Goal: Task Accomplishment & Management: Use online tool/utility

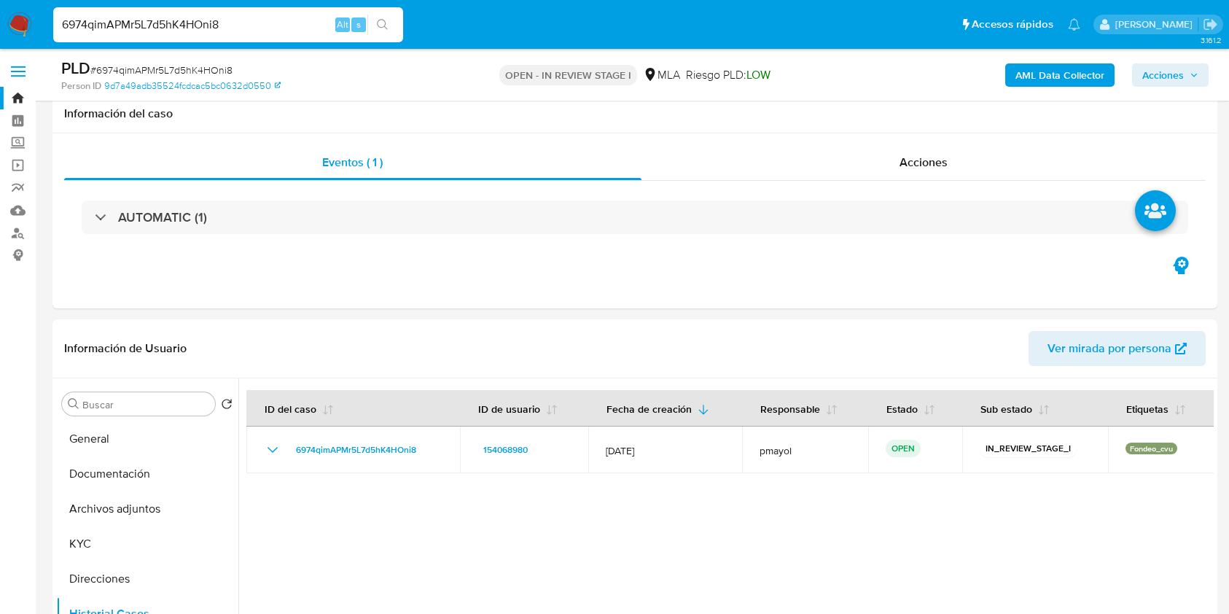
select select "10"
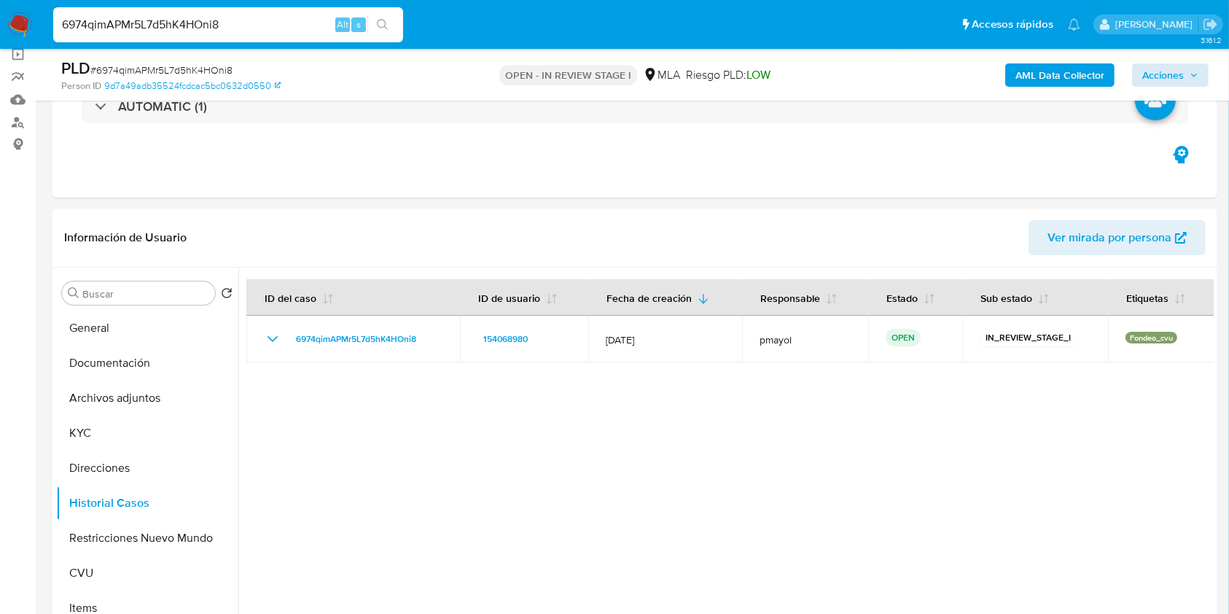
scroll to position [824, 0]
click at [1089, 73] on b "AML Data Collector" at bounding box center [1060, 74] width 89 height 23
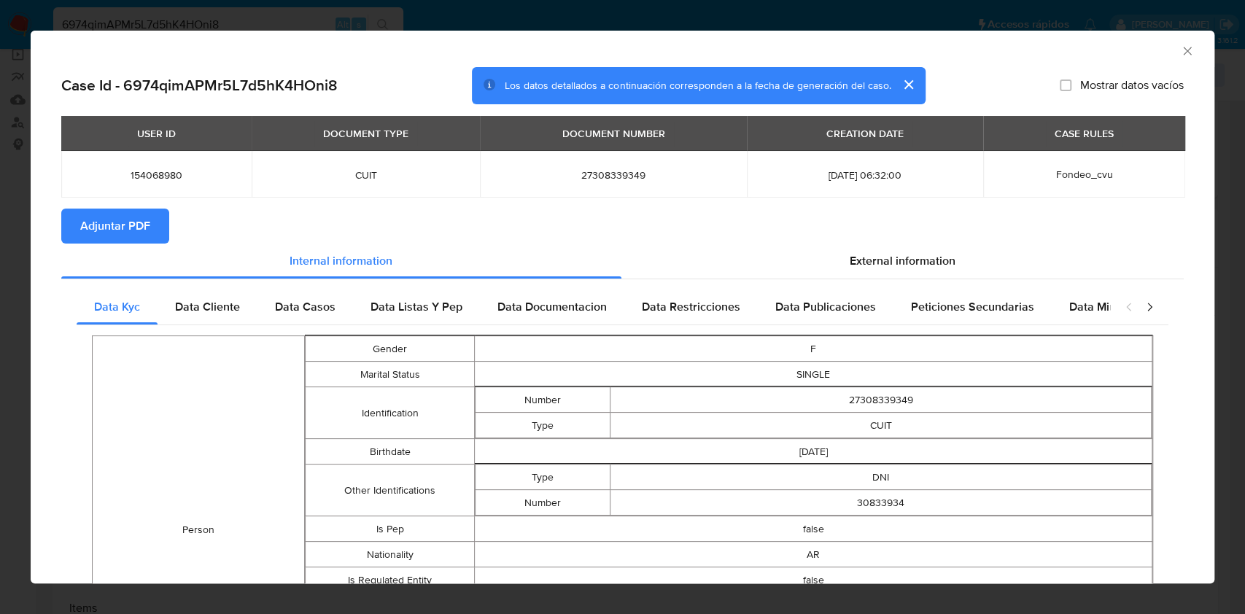
click at [143, 219] on span "Adjuntar PDF" at bounding box center [115, 226] width 70 height 32
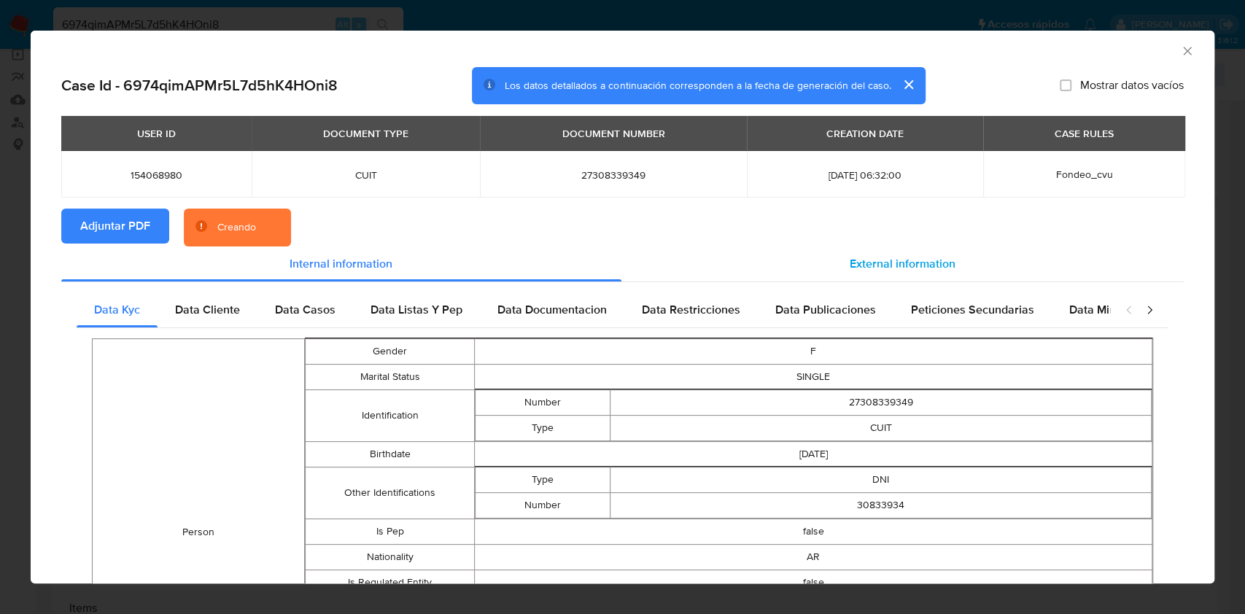
click at [826, 257] on div "External information" at bounding box center [902, 263] width 563 height 35
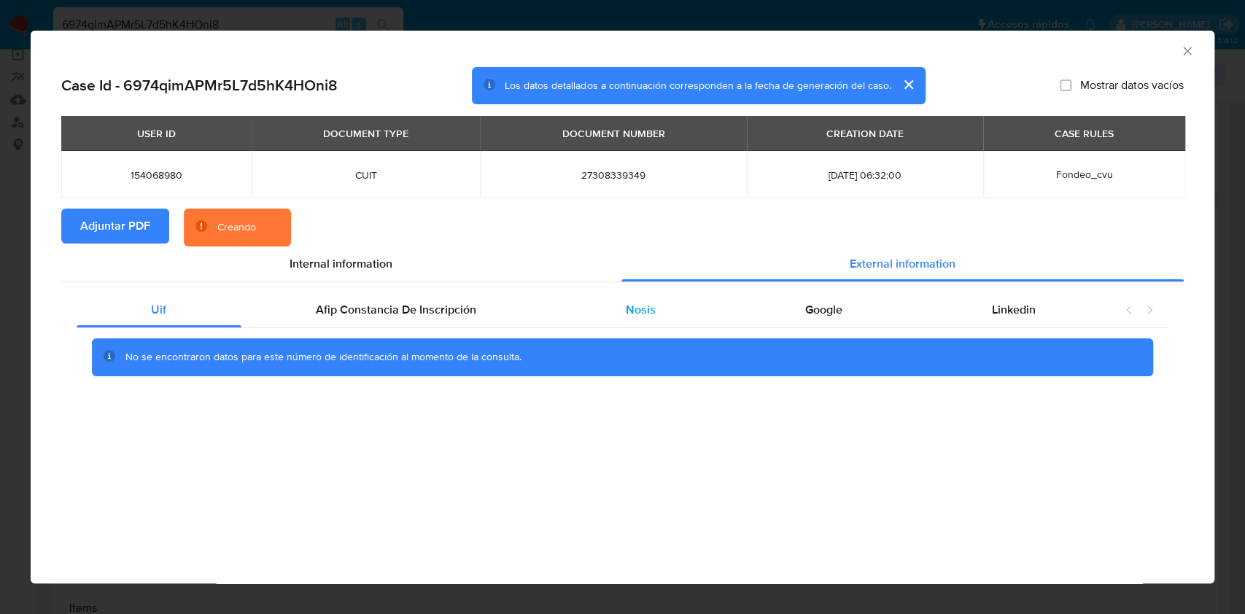
click at [669, 302] on div "Nosis" at bounding box center [640, 309] width 179 height 35
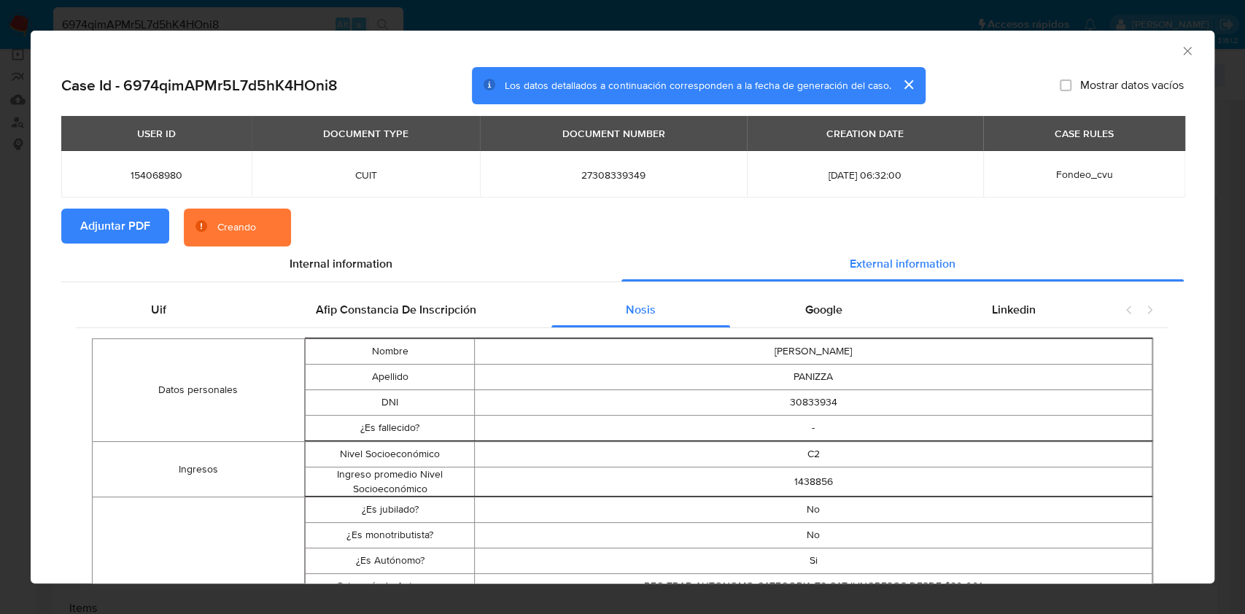
click at [1170, 61] on div "AML Data Collector" at bounding box center [622, 49] width 1183 height 36
click at [1183, 51] on icon "Cerrar ventana" at bounding box center [1187, 51] width 8 height 8
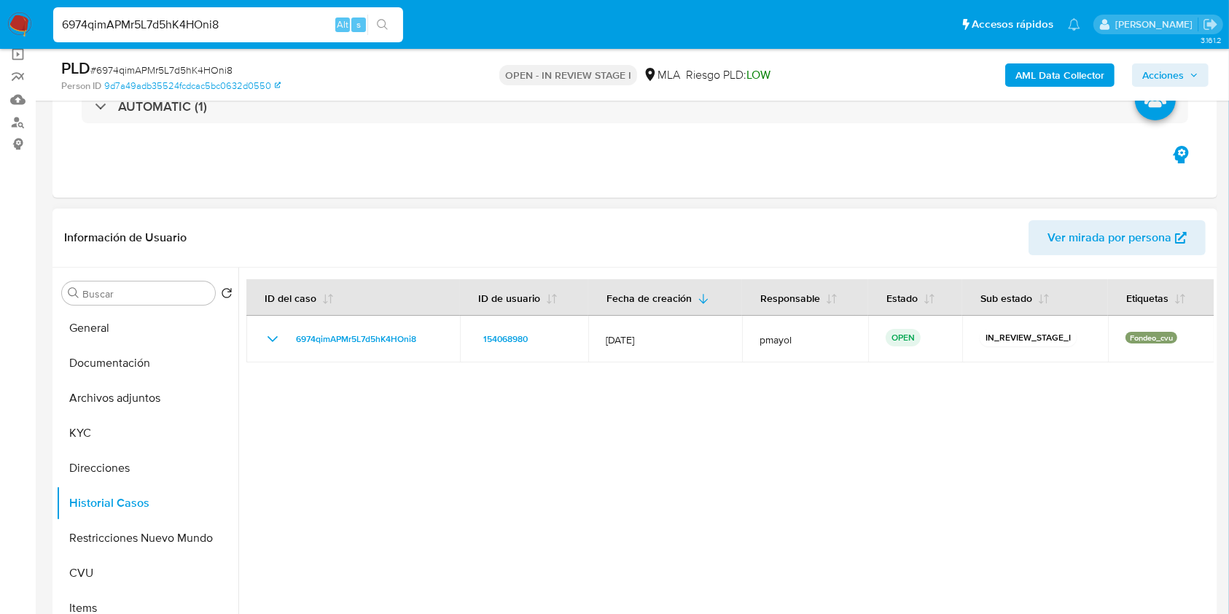
click at [1148, 236] on span "Ver mirada por persona" at bounding box center [1110, 237] width 124 height 35
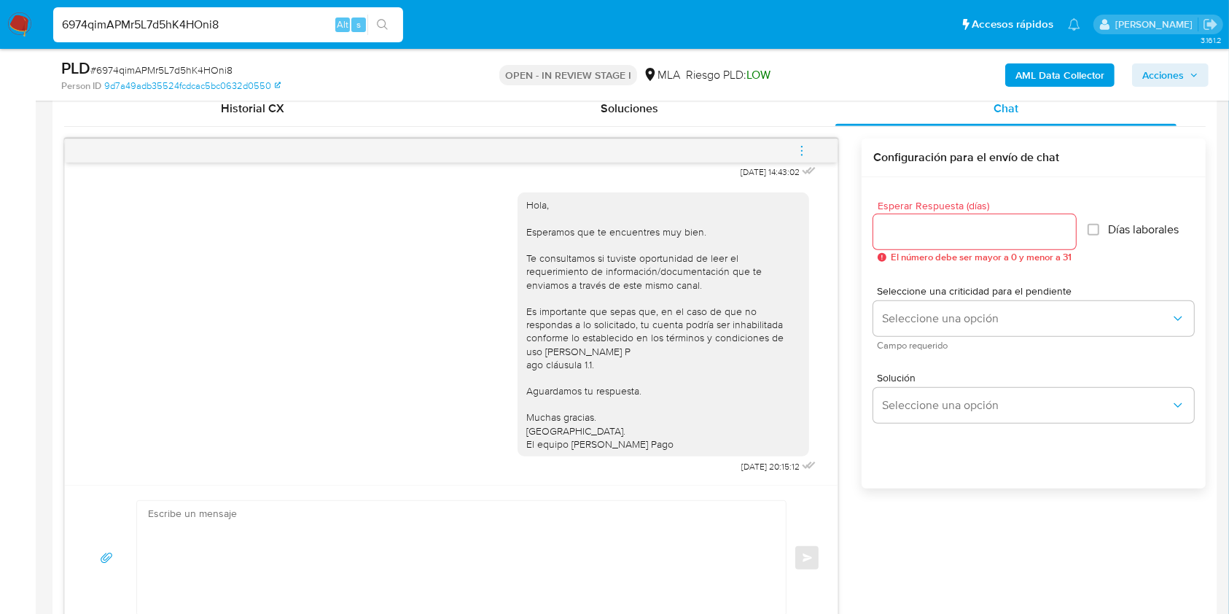
scroll to position [725, 0]
drag, startPoint x: 1219, startPoint y: 236, endPoint x: 1219, endPoint y: 274, distance: 37.9
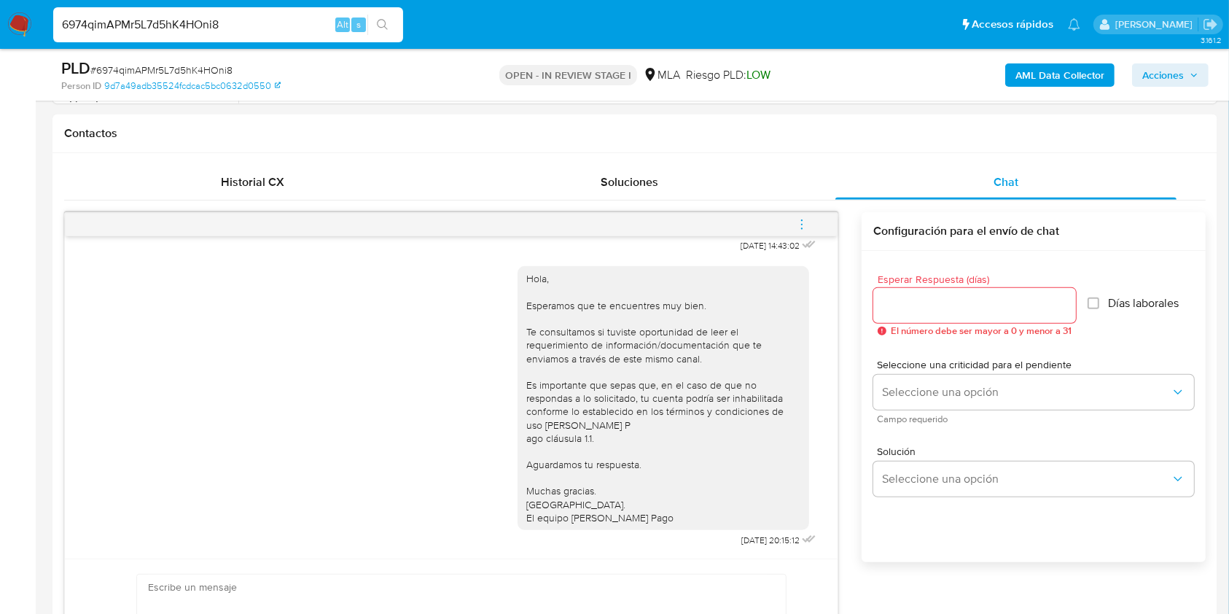
scroll to position [655, 0]
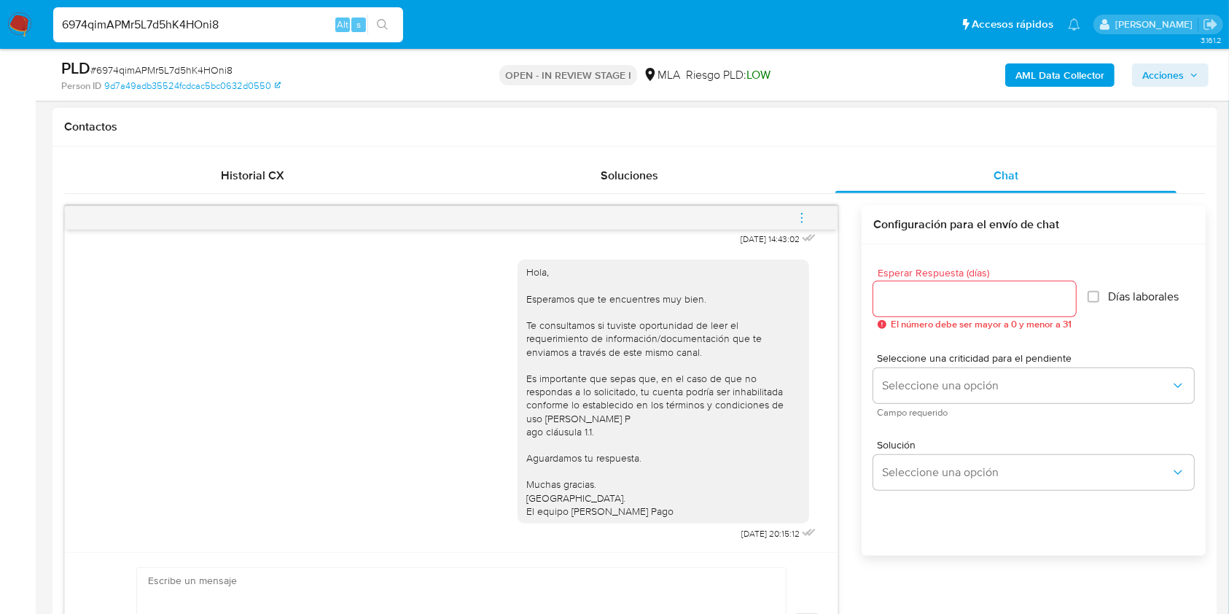
click at [805, 211] on icon "menu-action" at bounding box center [802, 217] width 13 height 13
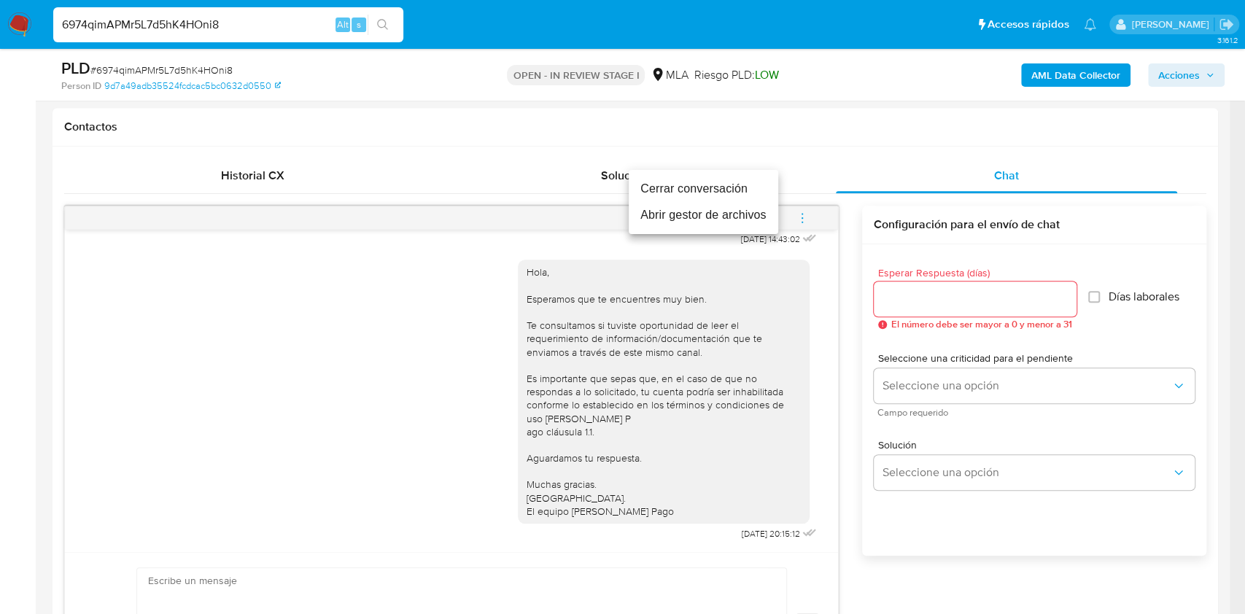
click at [717, 179] on li "Cerrar conversación" at bounding box center [703, 189] width 149 height 26
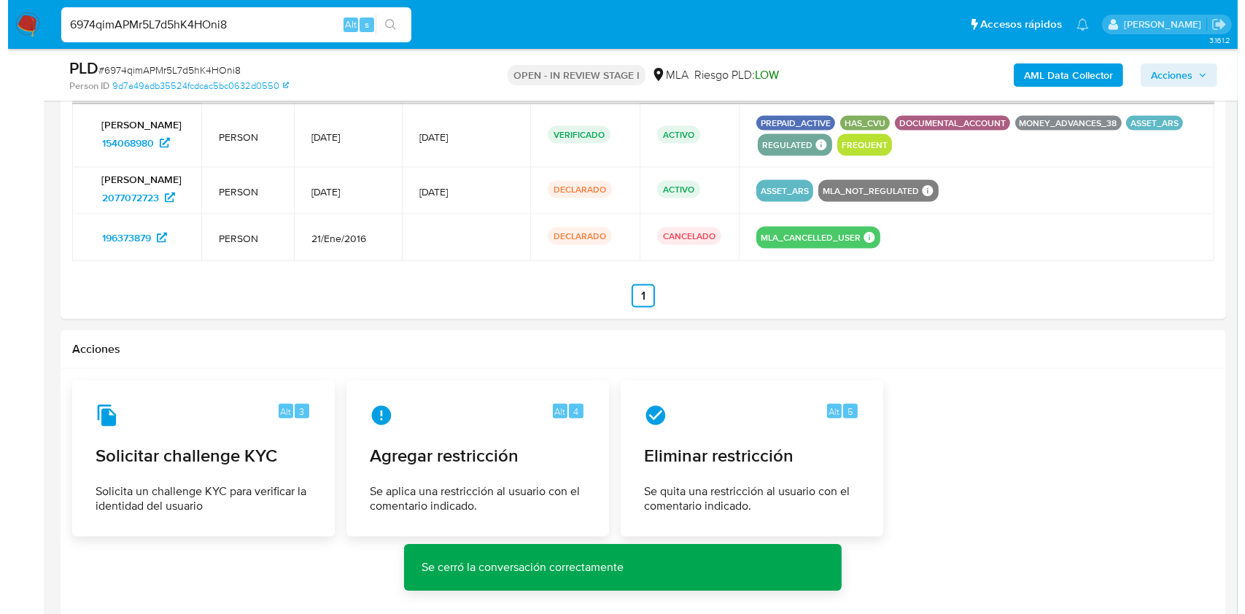
scroll to position [2357, 0]
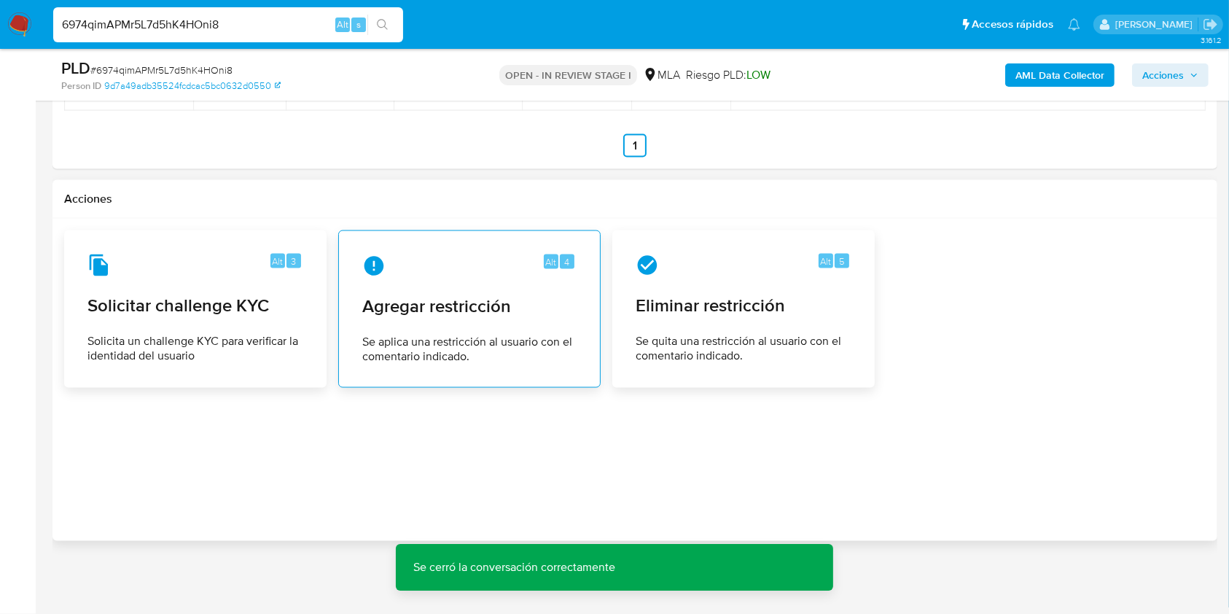
click at [429, 307] on span "Agregar restricción" at bounding box center [469, 306] width 214 height 22
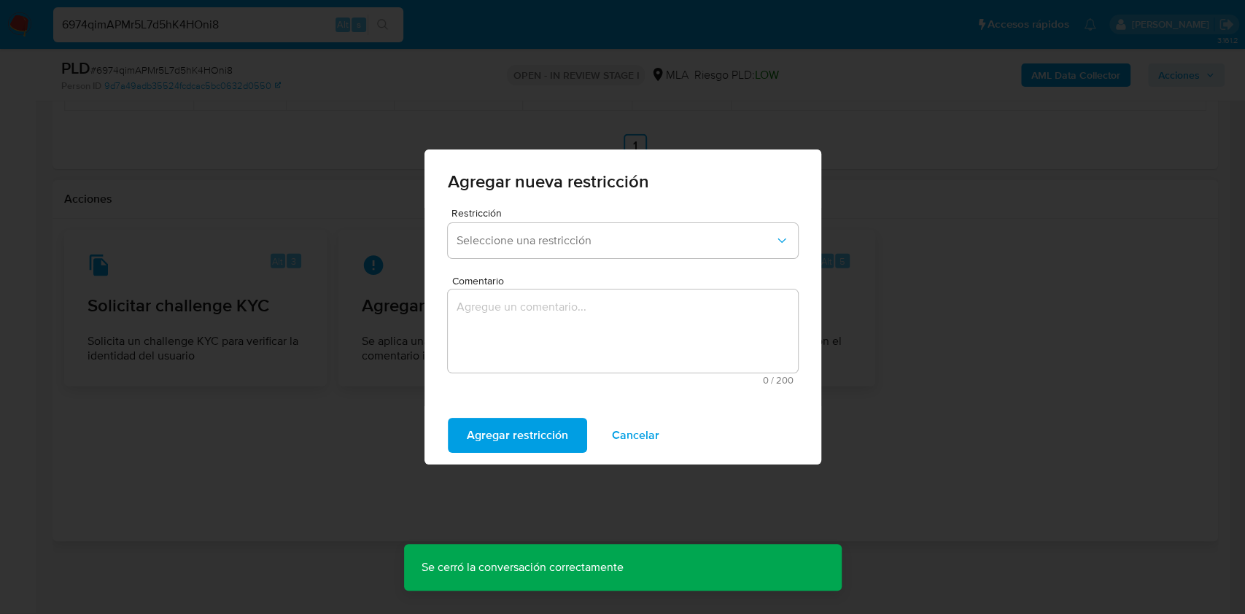
click at [699, 259] on div "Restricción Seleccione una restricción" at bounding box center [623, 236] width 350 height 56
click at [716, 235] on span "Seleccione una restricción" at bounding box center [615, 240] width 318 height 15
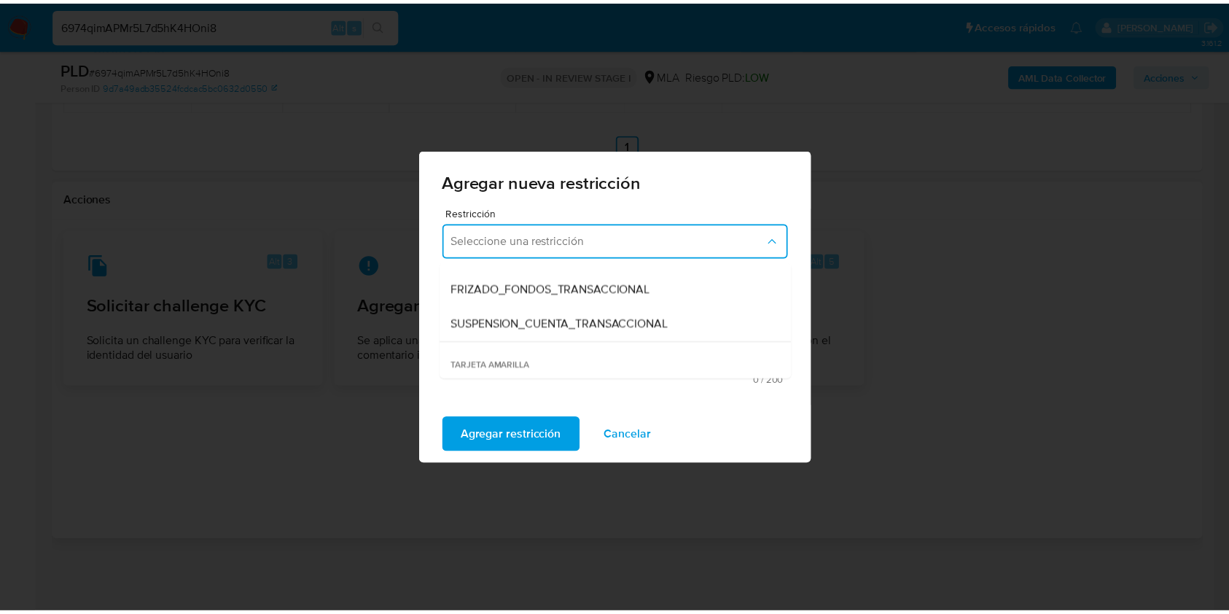
scroll to position [194, 0]
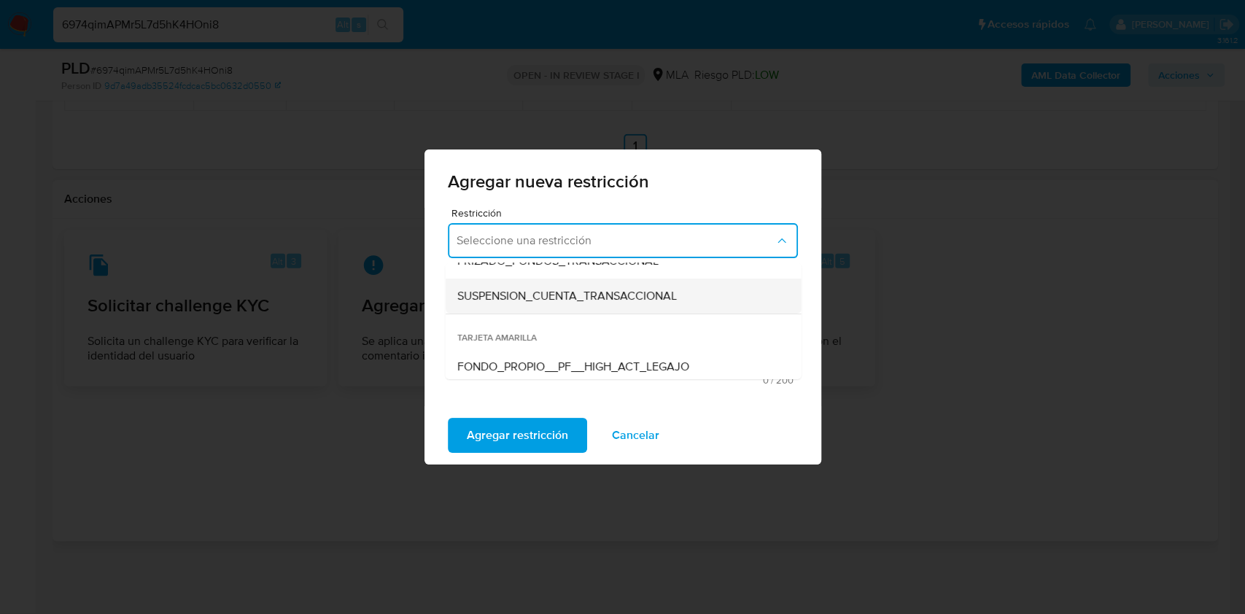
click at [588, 291] on span "SUSPENSION_CUENTA_TRANSACCIONAL" at bounding box center [565, 296] width 219 height 15
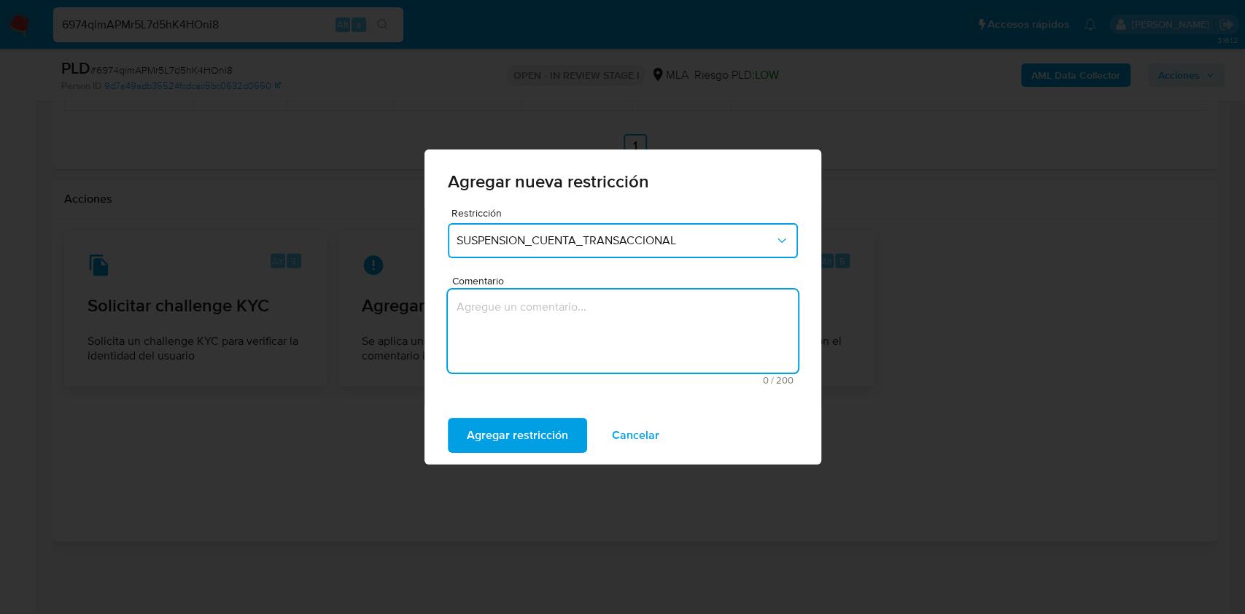
click at [555, 330] on textarea "Comentario" at bounding box center [623, 330] width 350 height 83
type textarea "AML"
click at [536, 426] on span "Agregar restricción" at bounding box center [517, 435] width 101 height 32
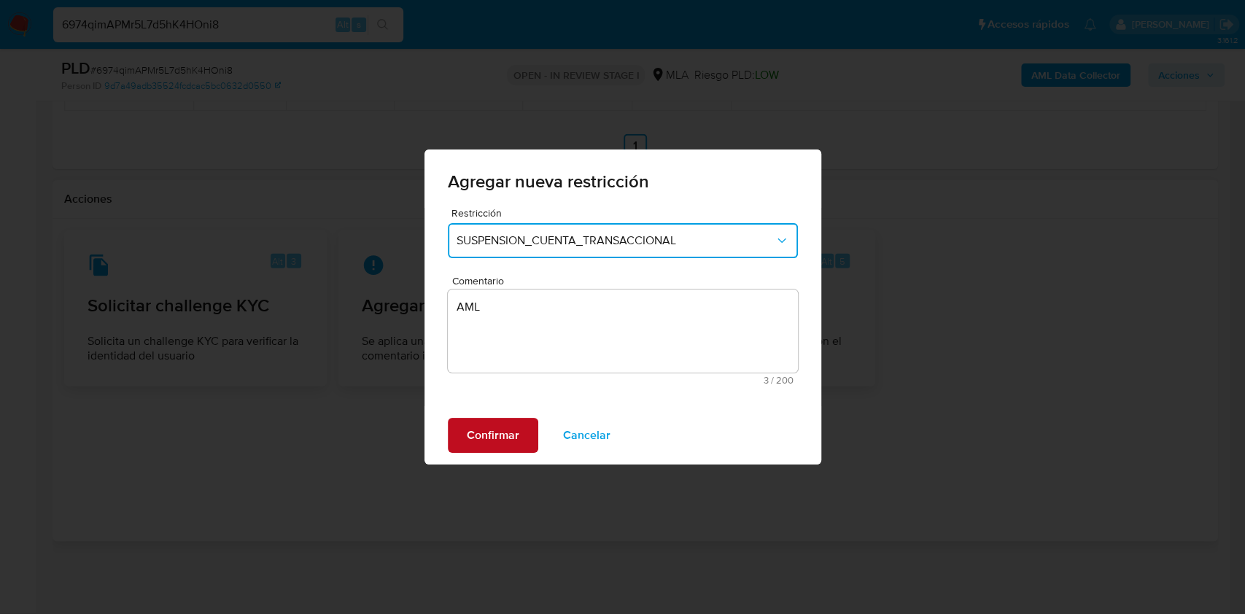
click at [491, 427] on span "Confirmar" at bounding box center [493, 435] width 53 height 32
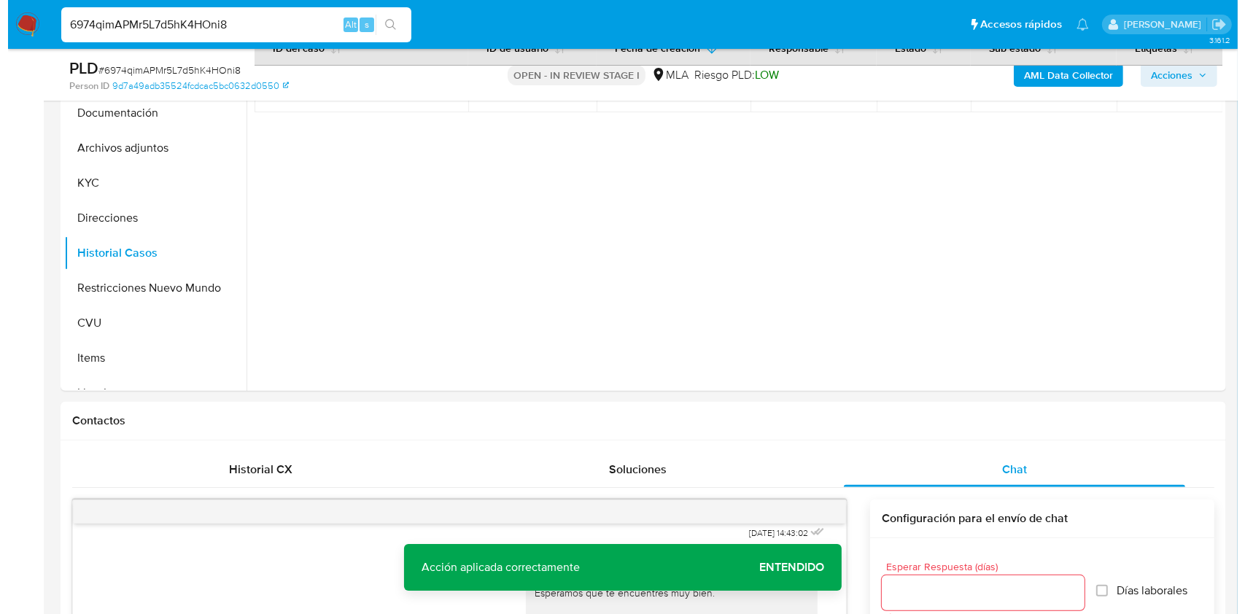
scroll to position [181, 0]
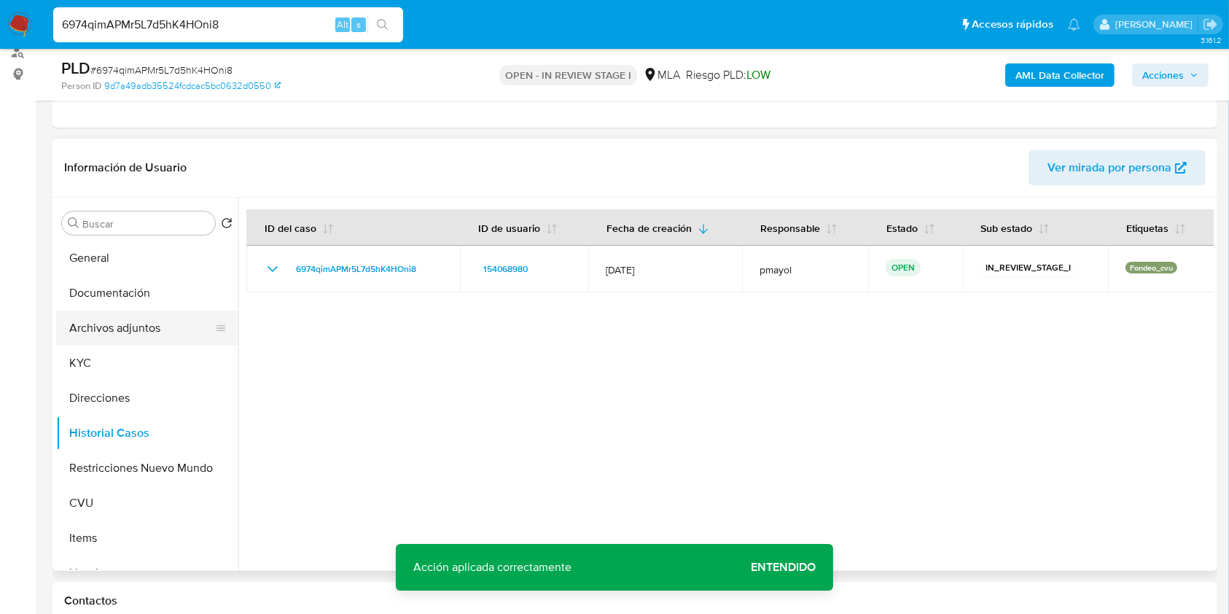
click at [144, 334] on button "Archivos adjuntos" at bounding box center [141, 328] width 171 height 35
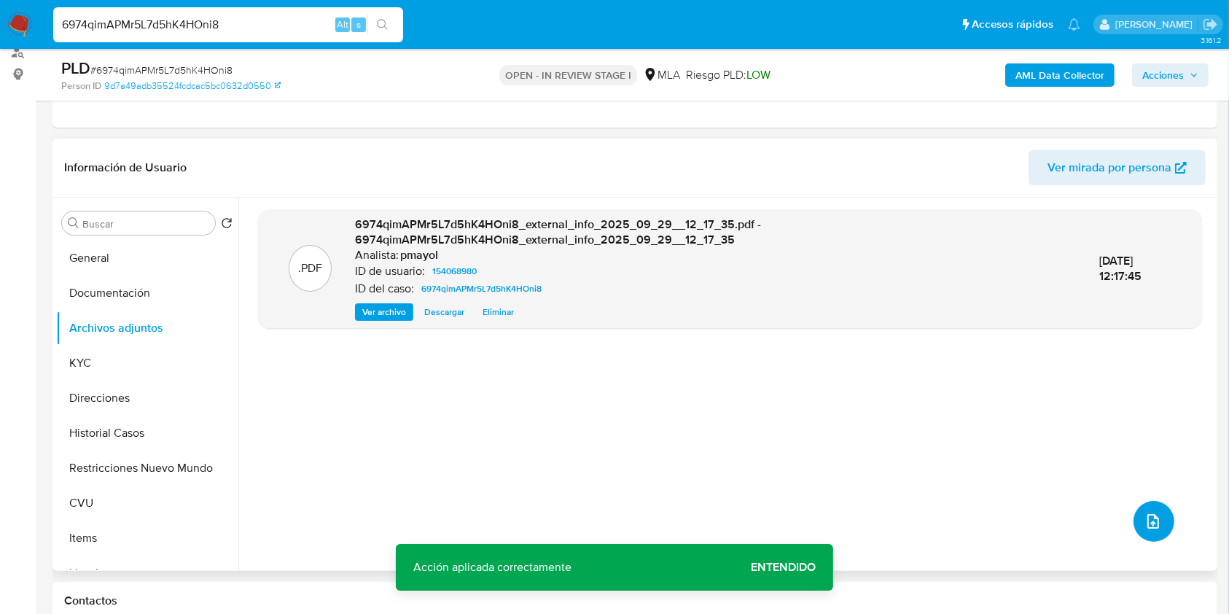
click at [1145, 513] on icon "upload-file" at bounding box center [1154, 522] width 18 height 18
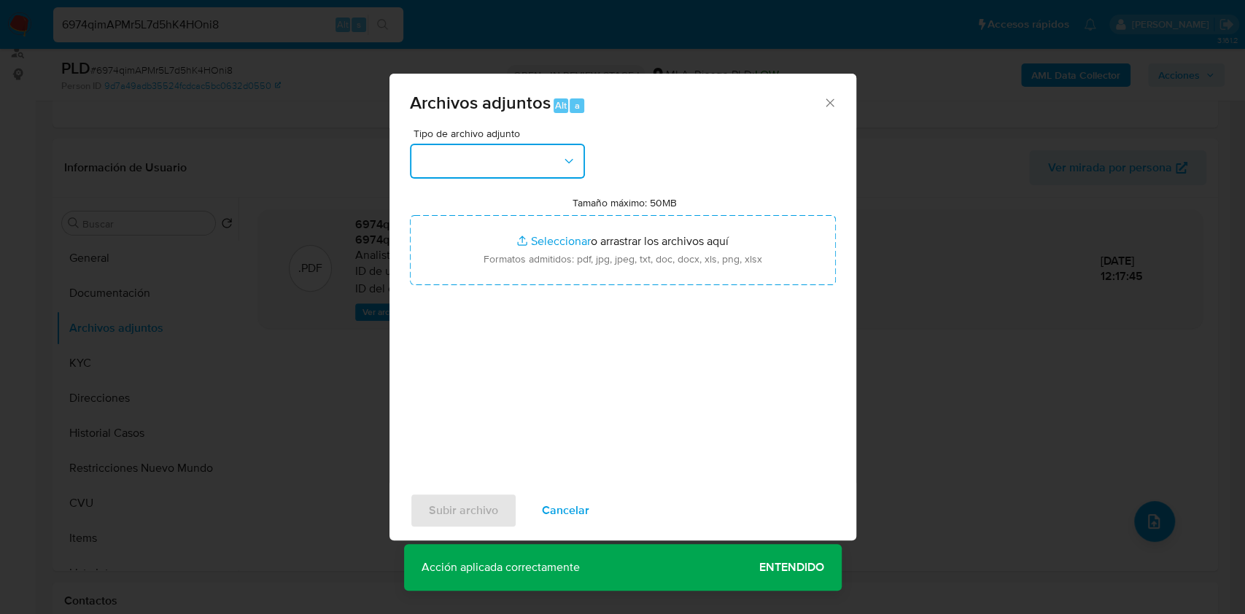
click at [531, 166] on button "button" at bounding box center [497, 161] width 175 height 35
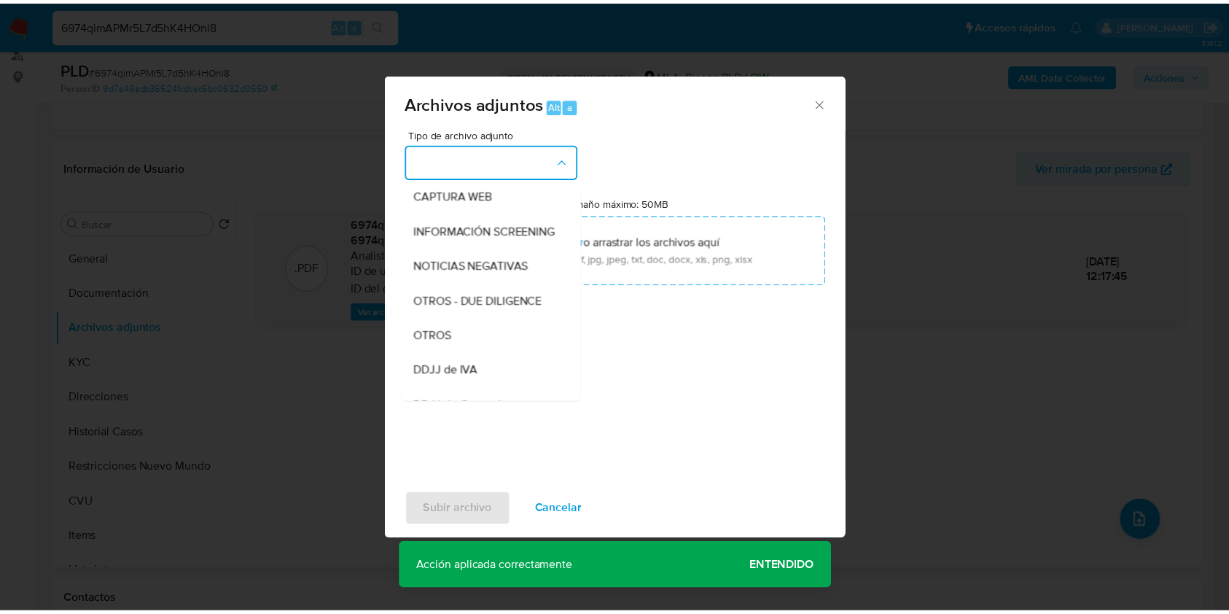
scroll to position [169, 0]
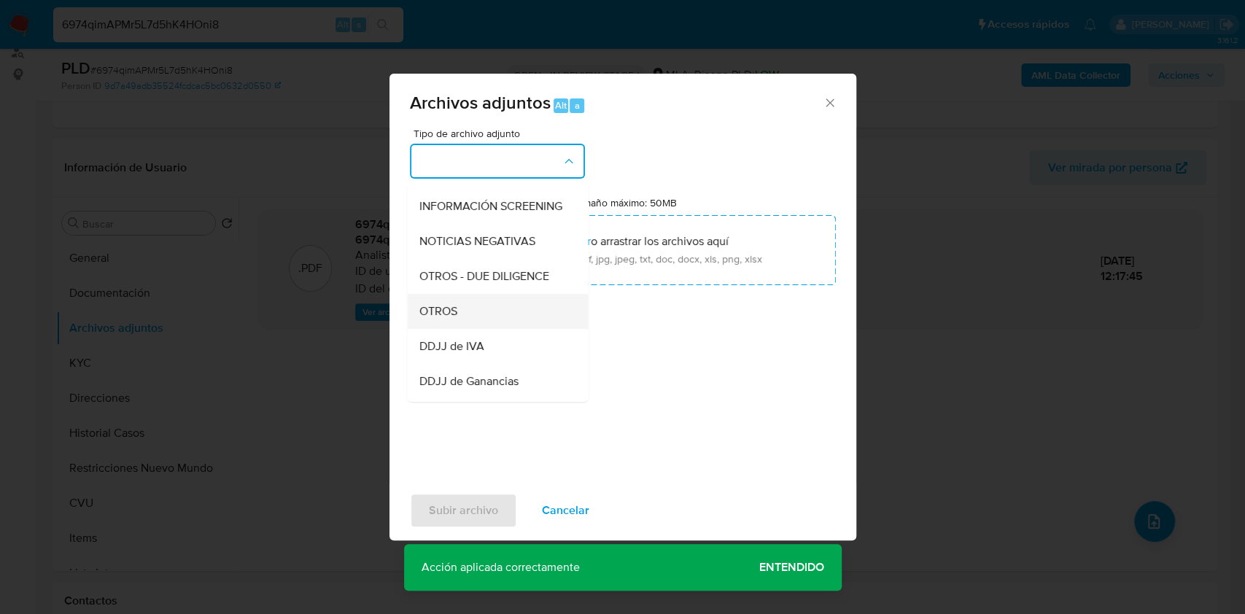
click at [467, 318] on div "OTROS" at bounding box center [493, 311] width 149 height 35
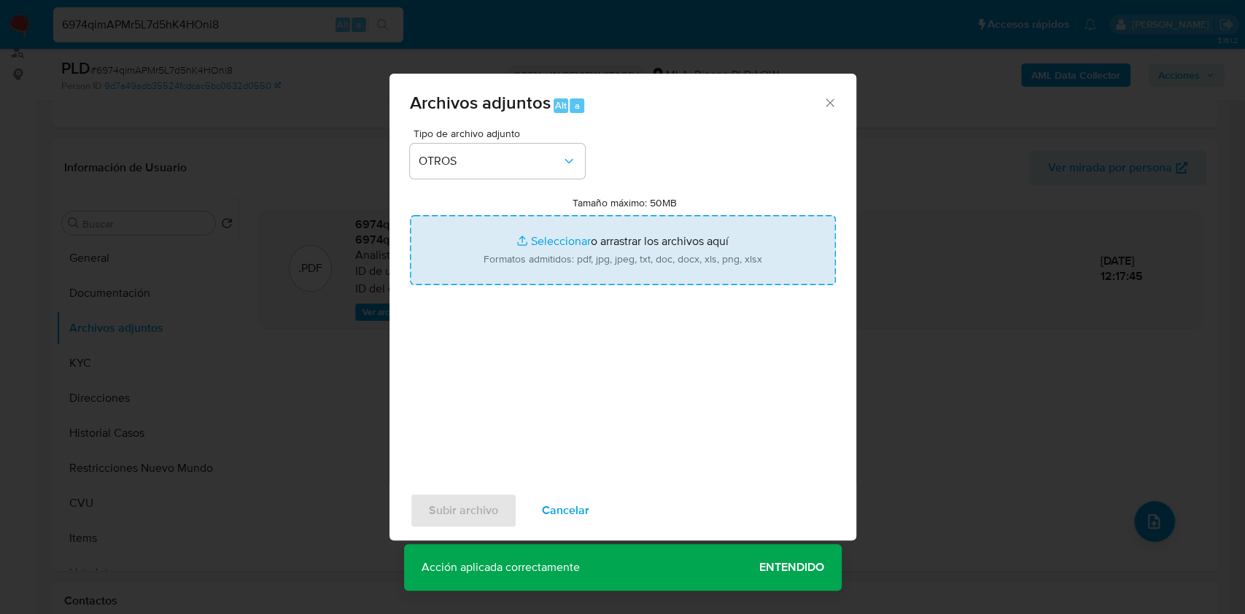
click at [564, 248] on input "Tamaño máximo: 50MB Seleccionar archivos" at bounding box center [623, 250] width 426 height 70
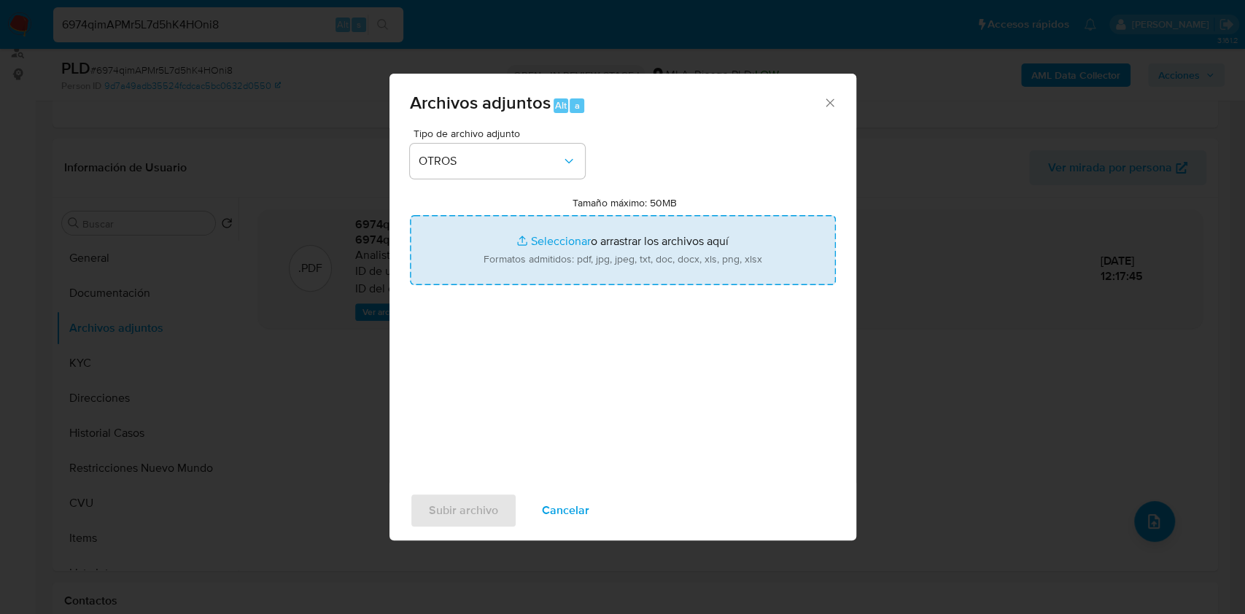
type input "C:\fakepath\Caselog 6974qimAPMr5L7d5hK4HOni8.docx"
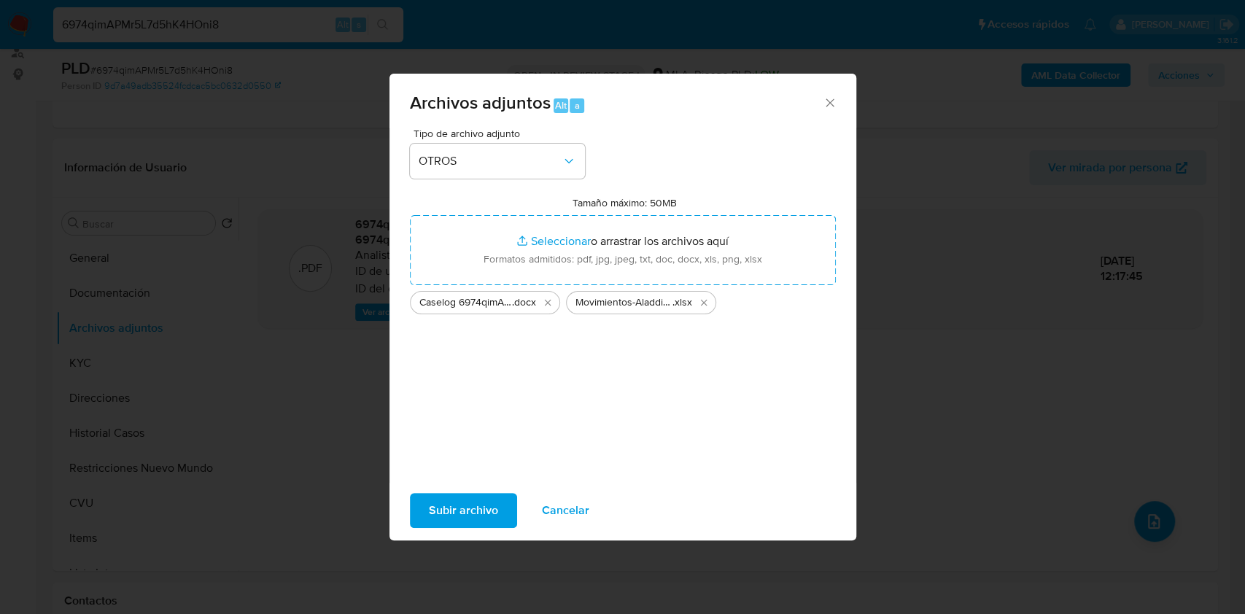
click at [448, 509] on span "Subir archivo" at bounding box center [463, 510] width 69 height 32
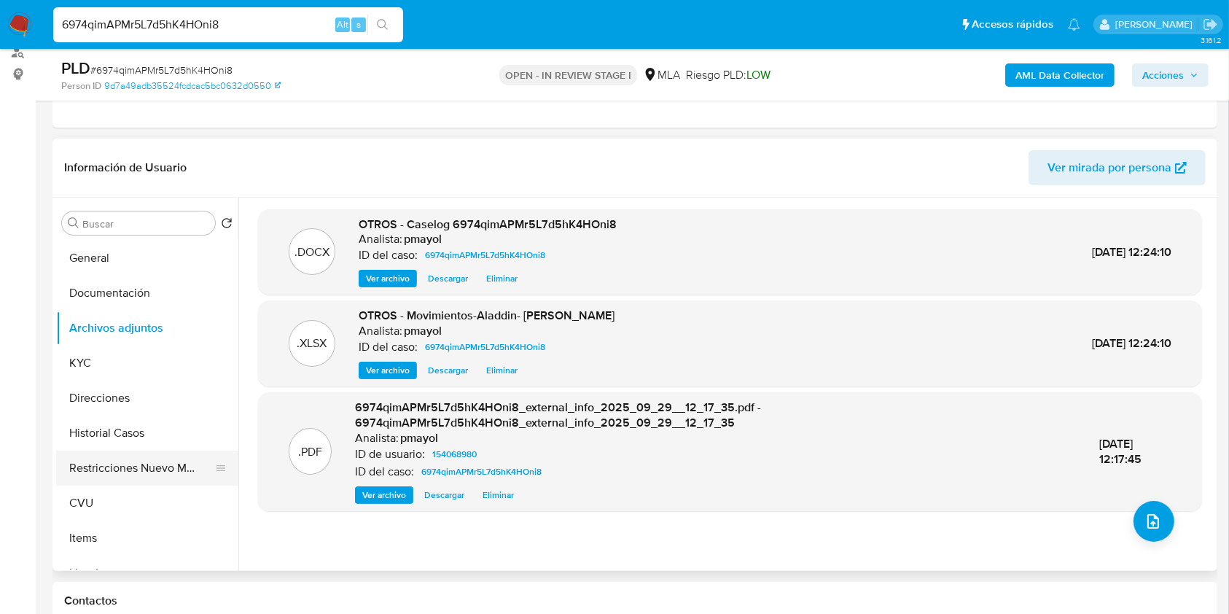
click at [124, 464] on button "Restricciones Nuevo Mundo" at bounding box center [141, 468] width 171 height 35
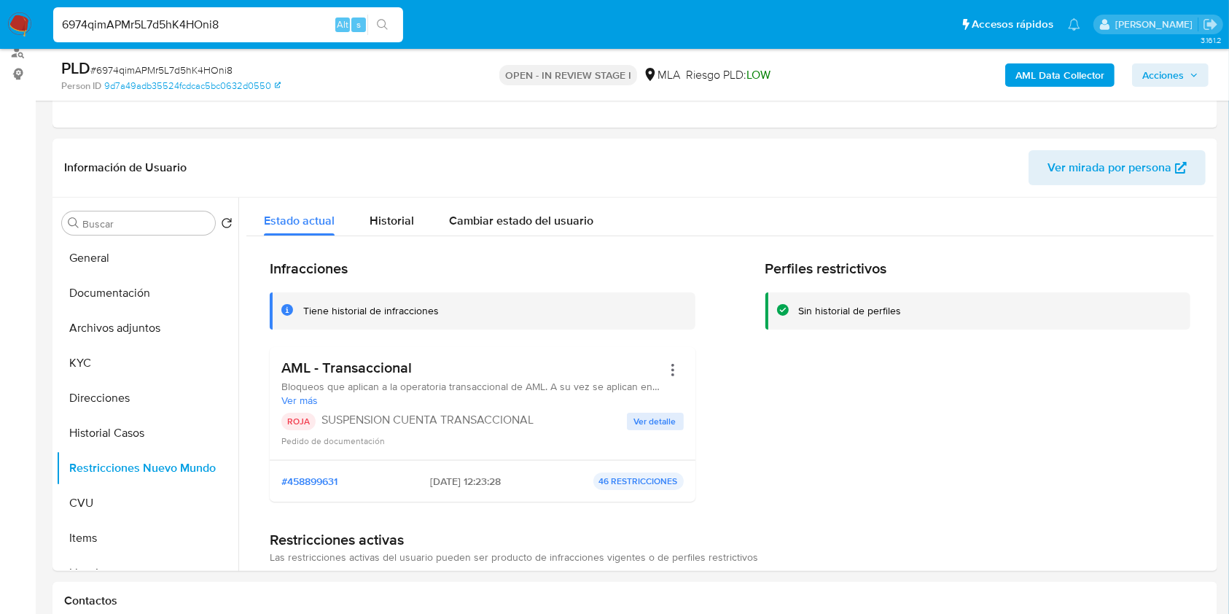
click at [1170, 74] on span "Acciones" at bounding box center [1164, 74] width 42 height 23
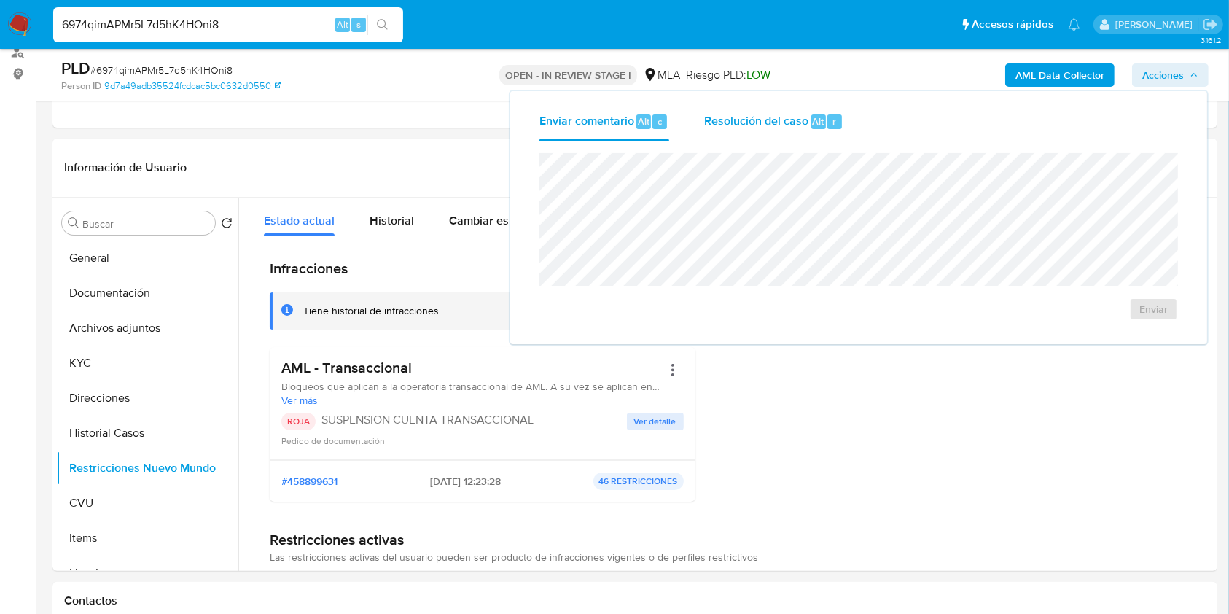
click at [766, 114] on span "Resolución del caso" at bounding box center [756, 120] width 104 height 17
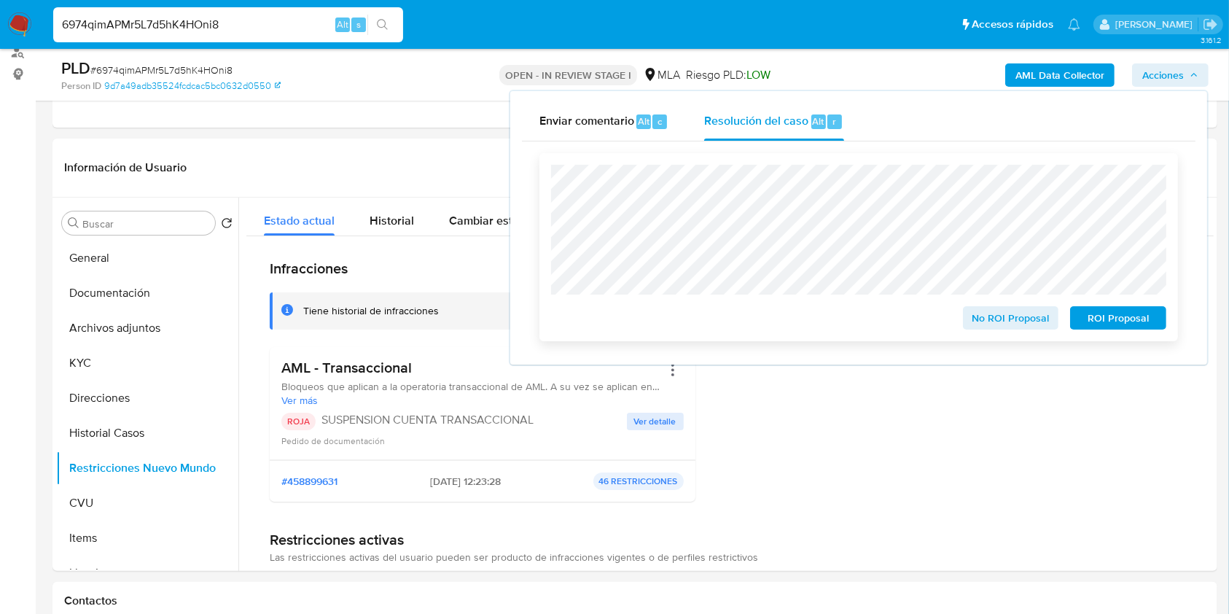
click at [1134, 324] on span "ROI Proposal" at bounding box center [1119, 318] width 76 height 20
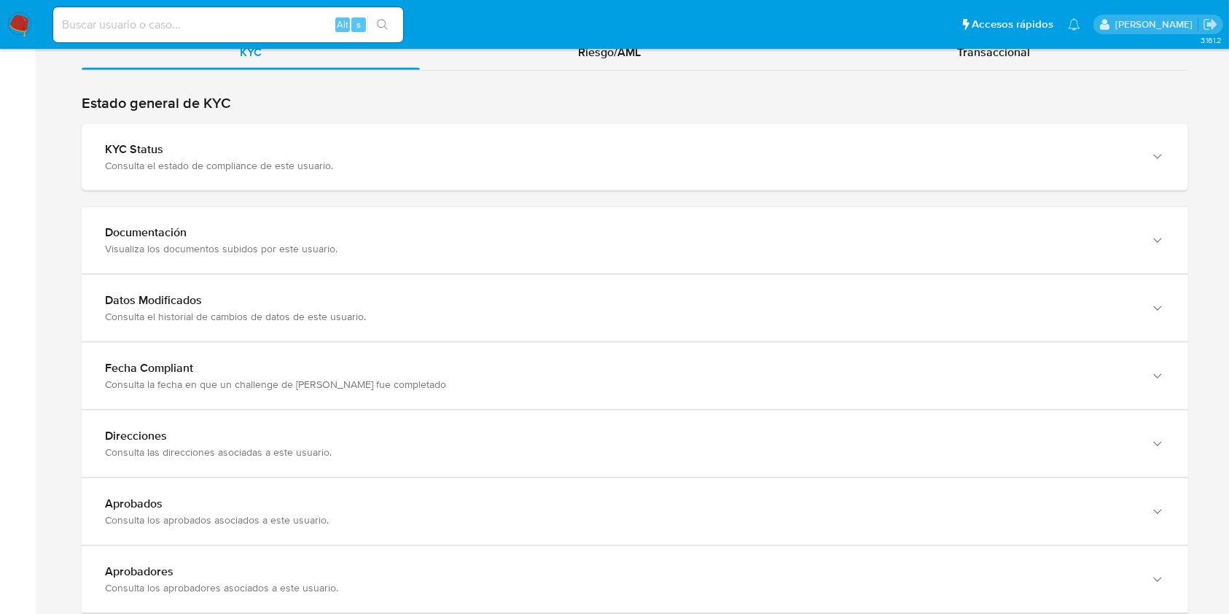
scroll to position [1418, 0]
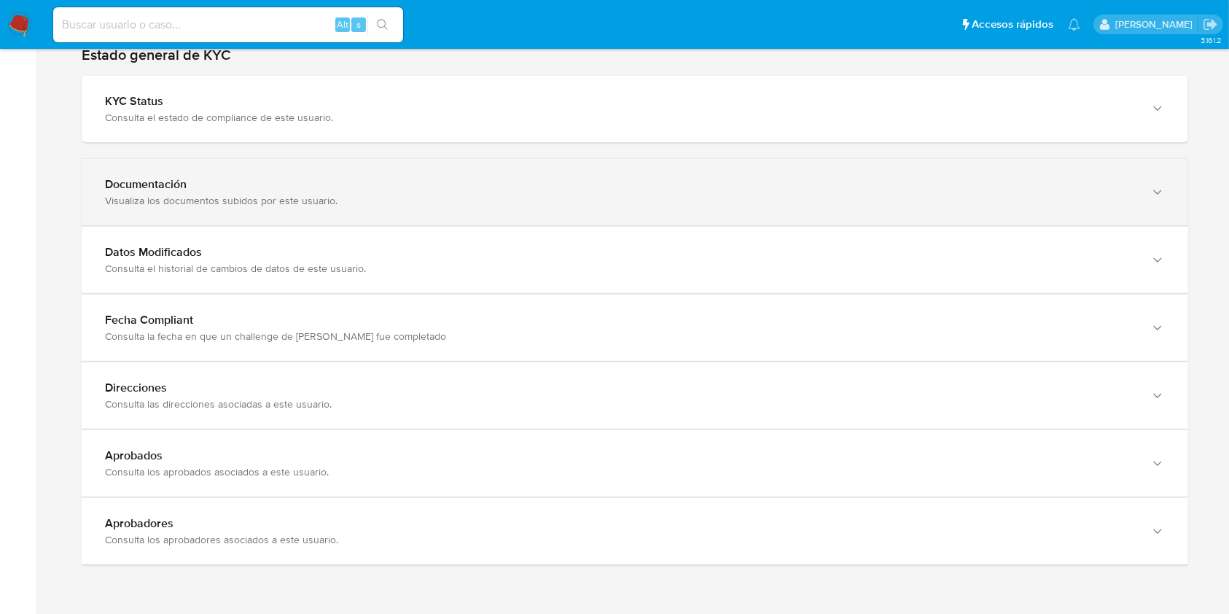
click at [849, 184] on div "Documentación" at bounding box center [620, 184] width 1031 height 15
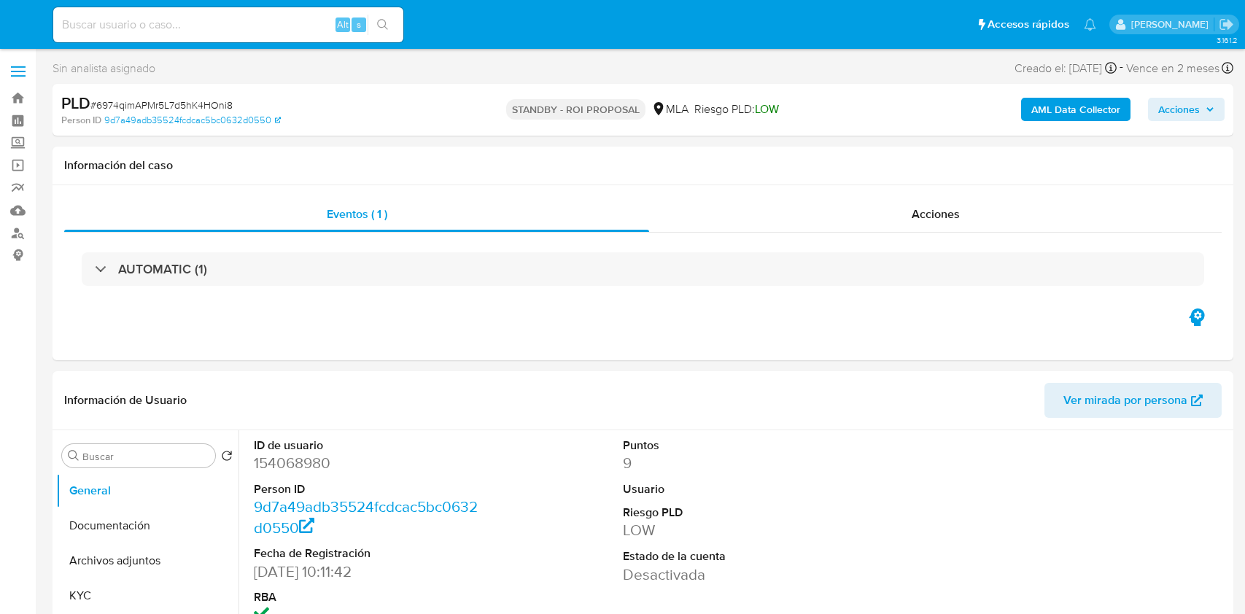
select select "10"
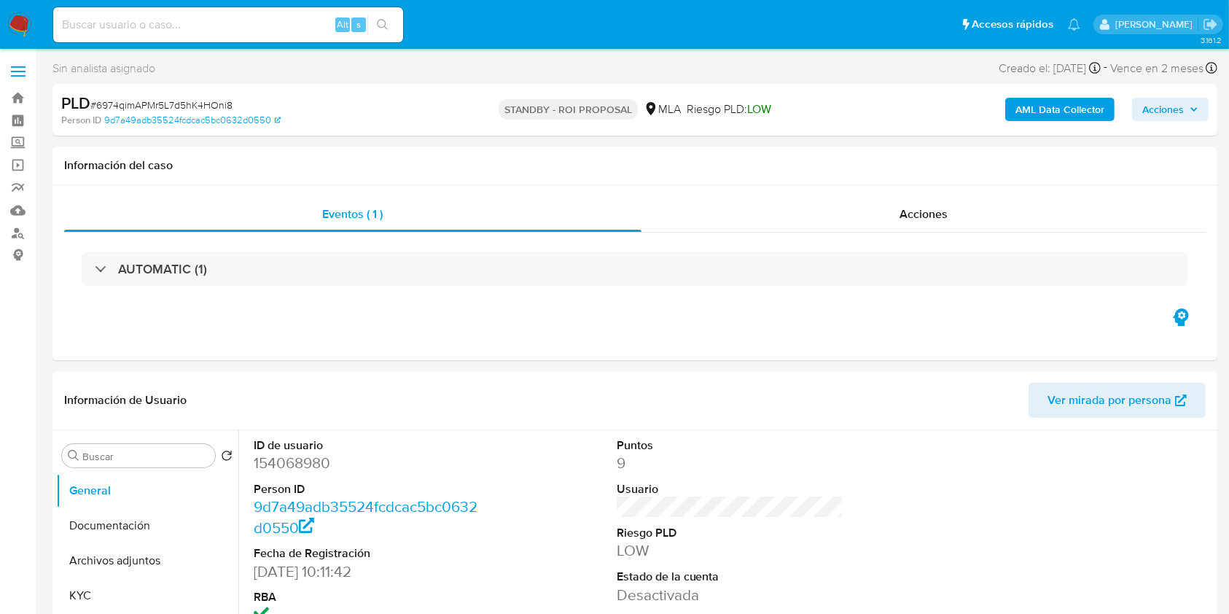
click at [264, 16] on input at bounding box center [228, 24] width 350 height 19
paste input "RshUWBrLr1j24vz01pLCfTKN"
type input "RshUWBrLr1j24vz01pLCfTKN"
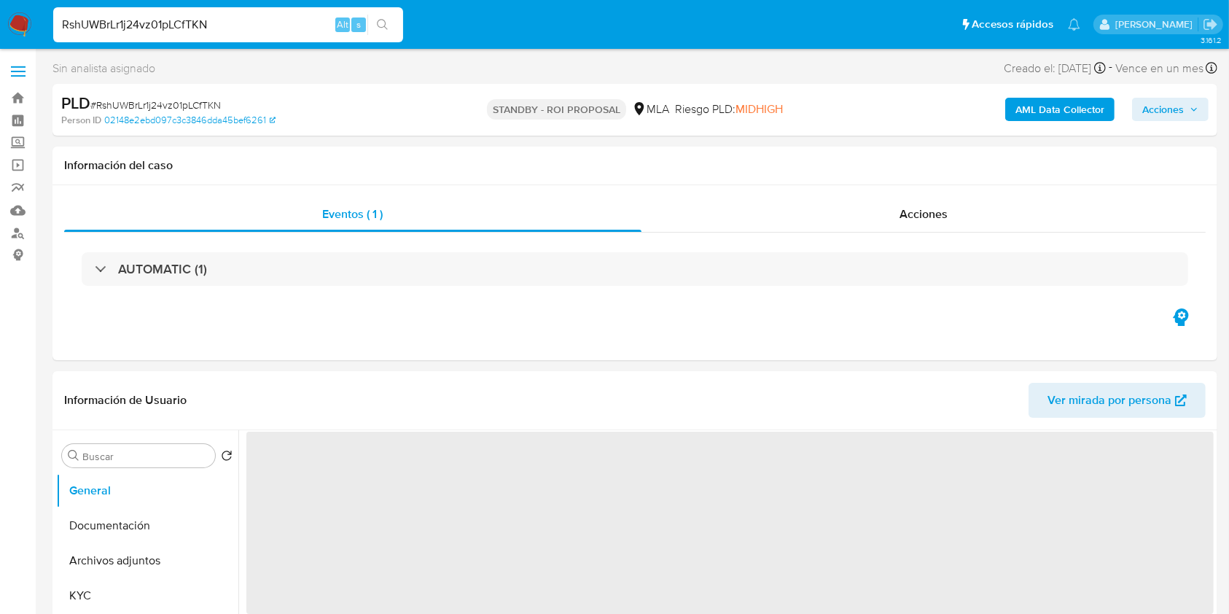
select select "10"
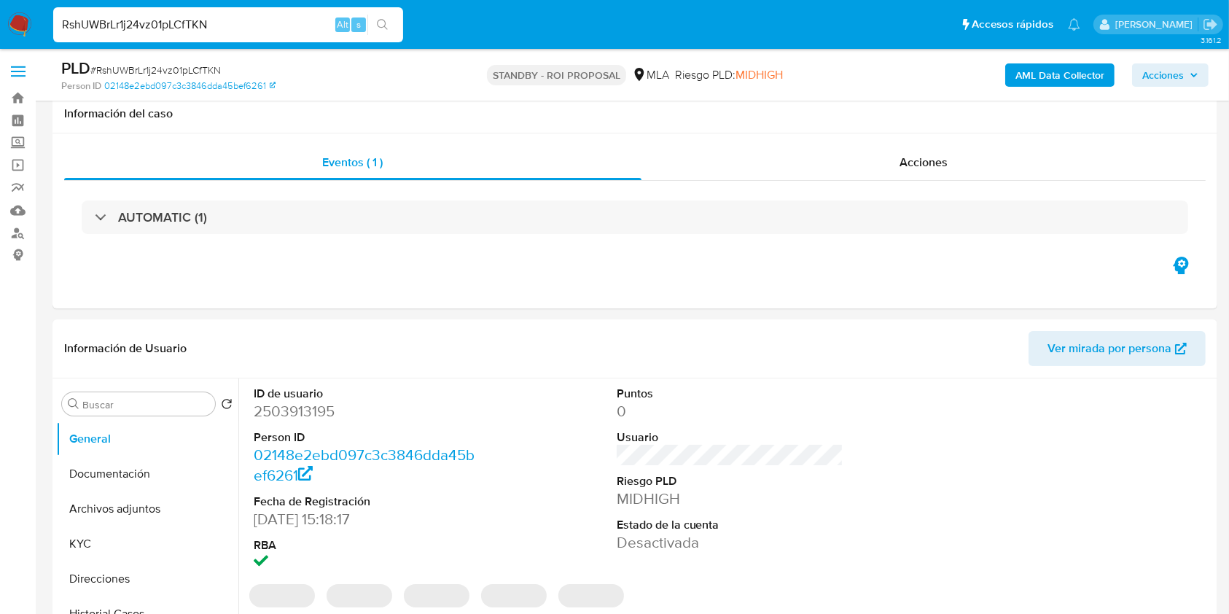
scroll to position [149, 0]
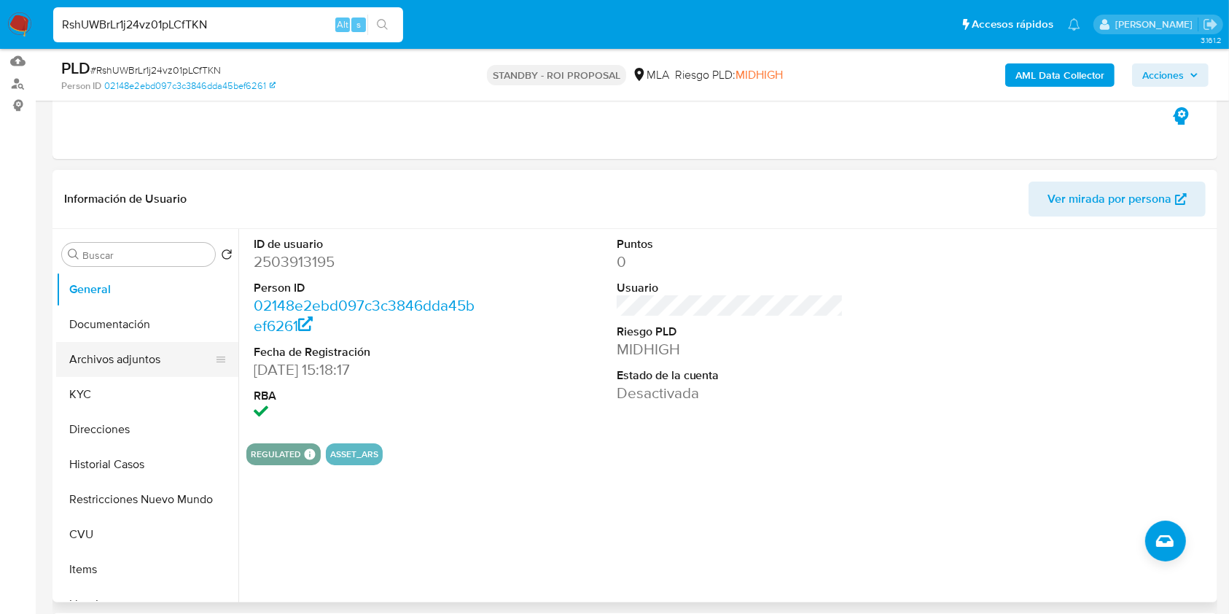
click at [141, 363] on button "Archivos adjuntos" at bounding box center [141, 359] width 171 height 35
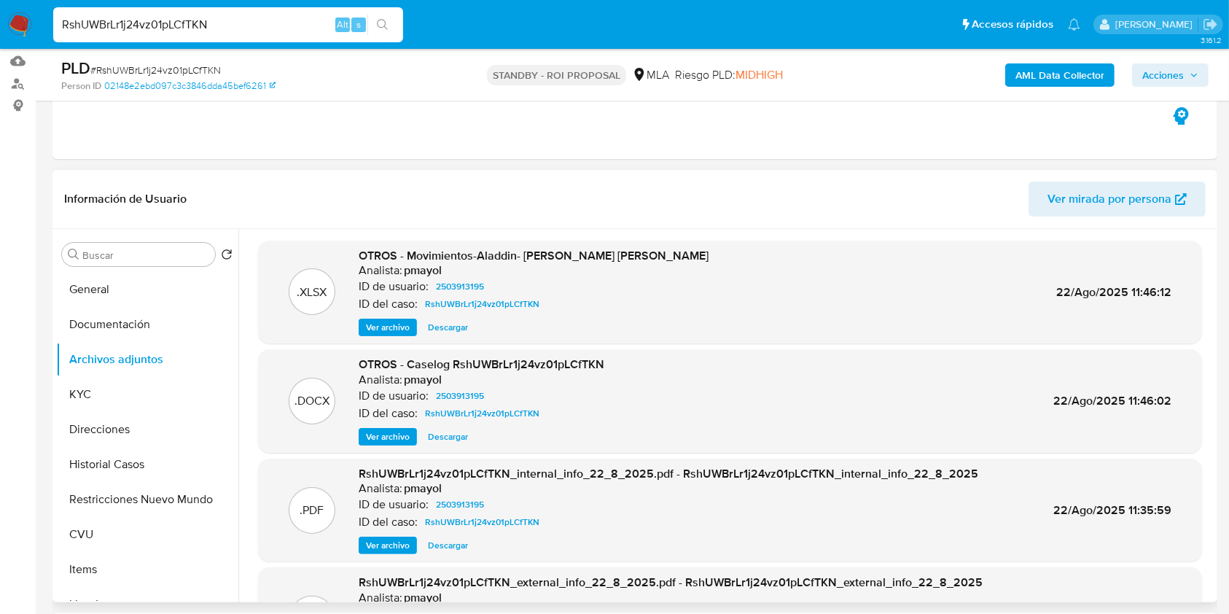
click at [448, 435] on span "Descargar" at bounding box center [448, 436] width 40 height 15
click at [263, 23] on input "RshUWBrLr1j24vz01pLCfTKN" at bounding box center [228, 24] width 350 height 19
paste input "DTpQCFoy6bgKYsr4tv2pM8gb"
type input "DTpQCFoy6bgKYsr4tv2pM8gb"
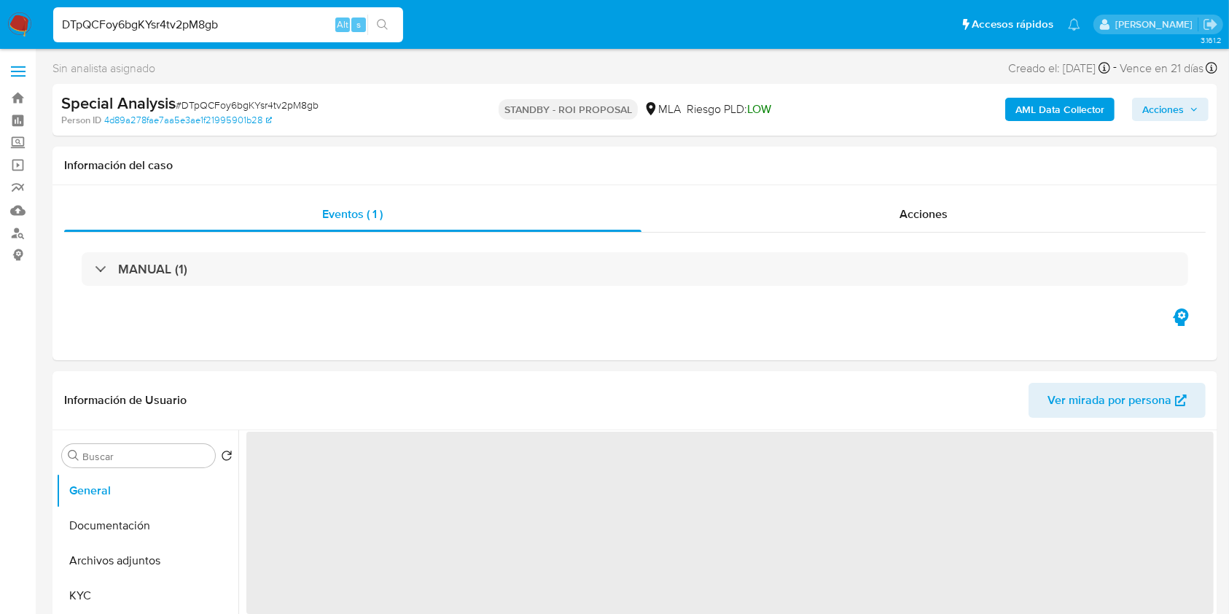
select select "10"
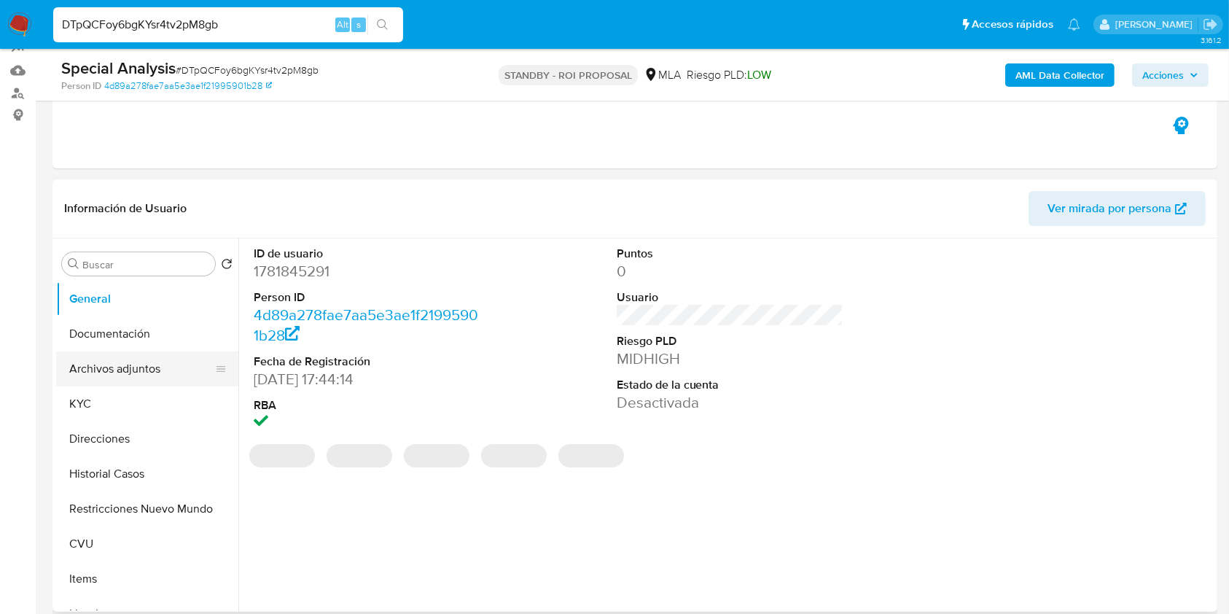
click at [139, 377] on button "Archivos adjuntos" at bounding box center [141, 368] width 171 height 35
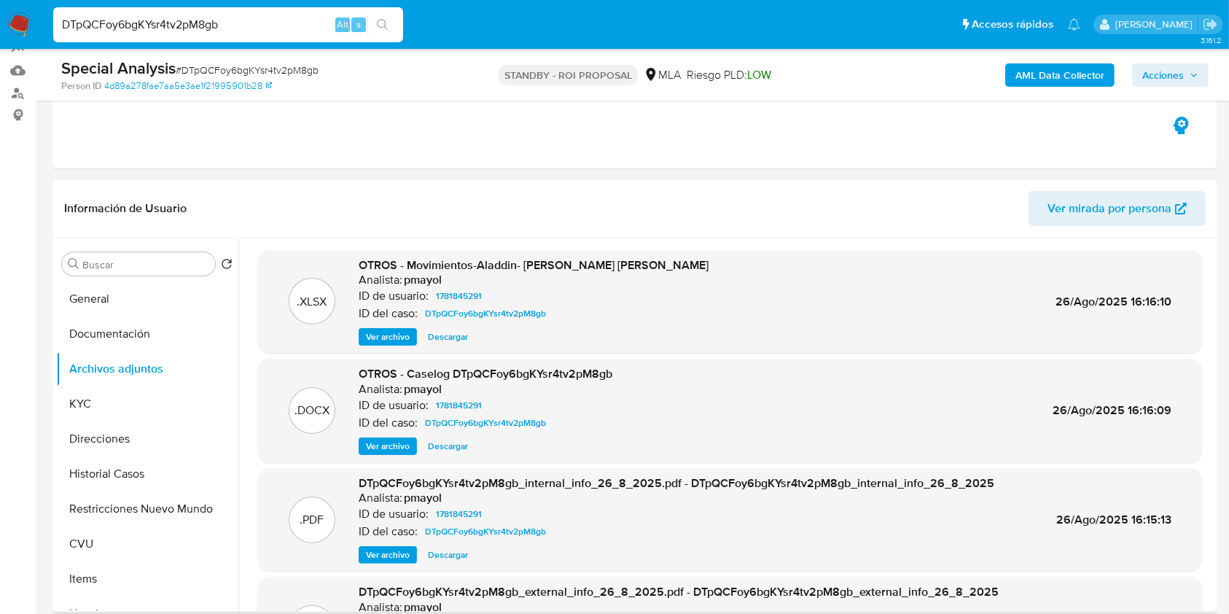
click at [458, 440] on span "Descargar" at bounding box center [448, 446] width 40 height 15
click at [274, 32] on input "DTpQCFoy6bgKYsr4tv2pM8gb" at bounding box center [228, 24] width 350 height 19
paste input "CD1GEMK7eemrW283HklOzeN2"
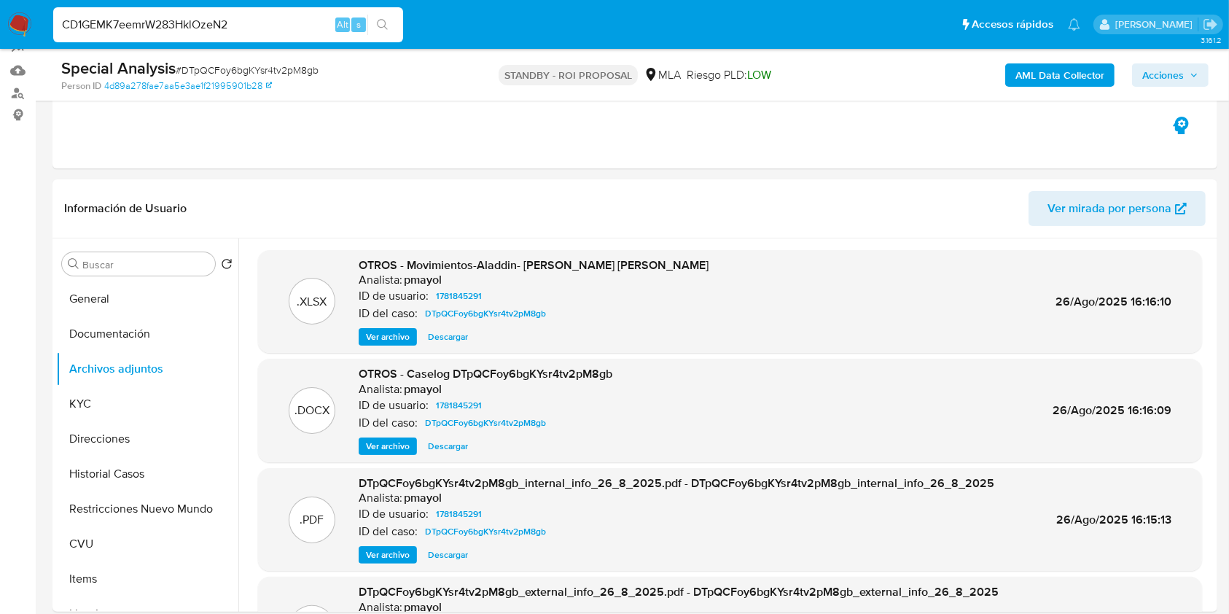
type input "CD1GEMK7eemrW283HklOzeN2"
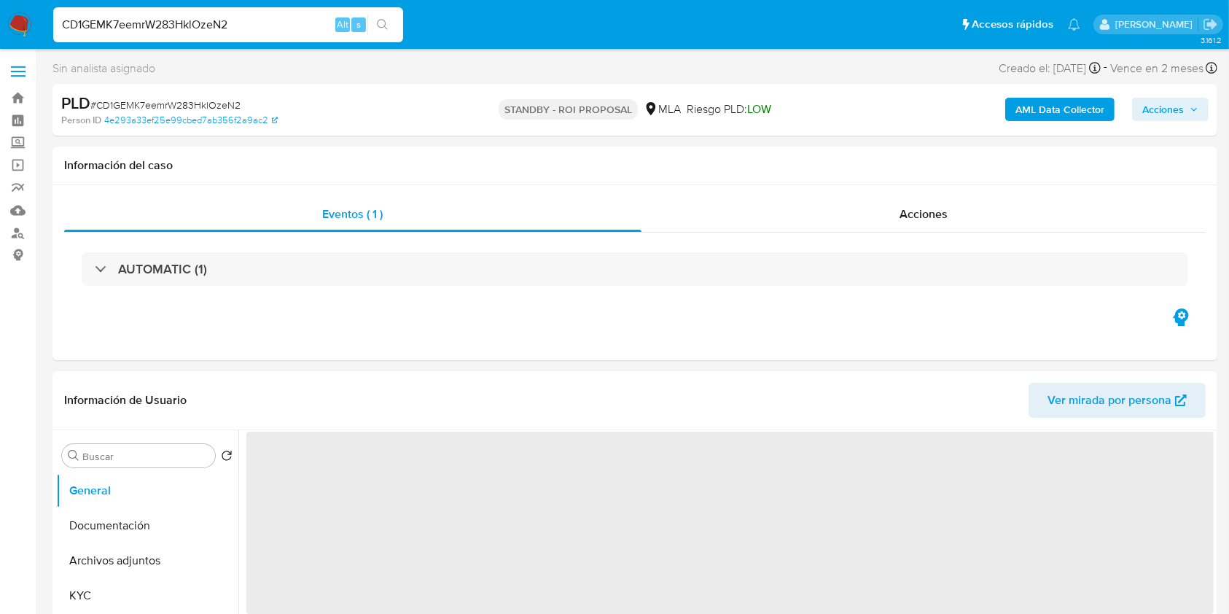
select select "10"
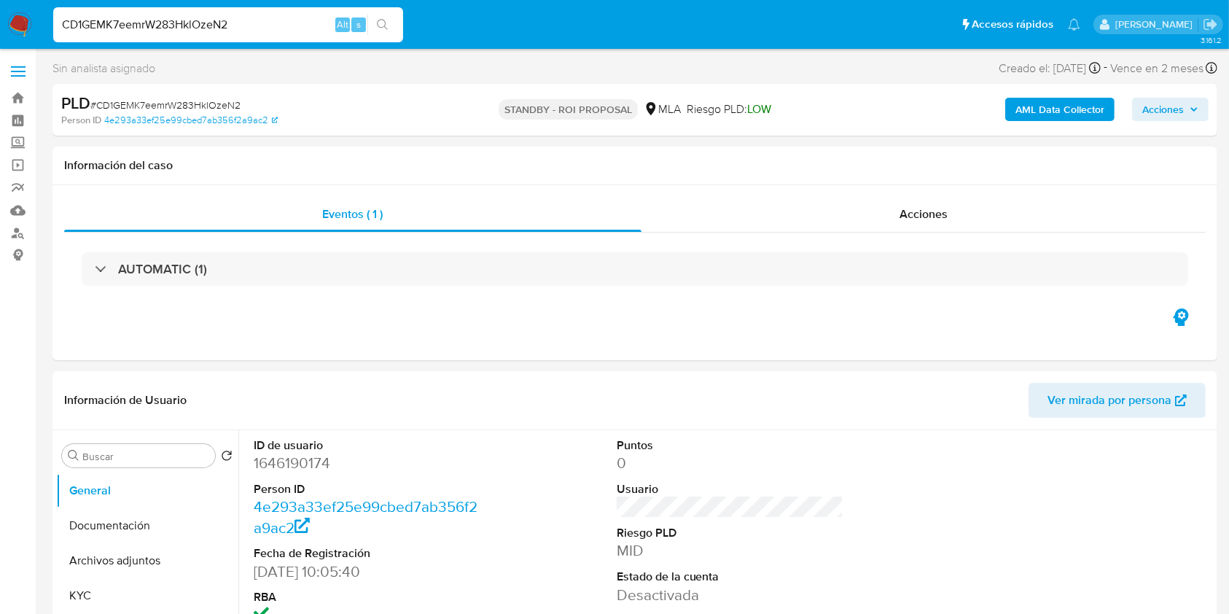
scroll to position [79, 0]
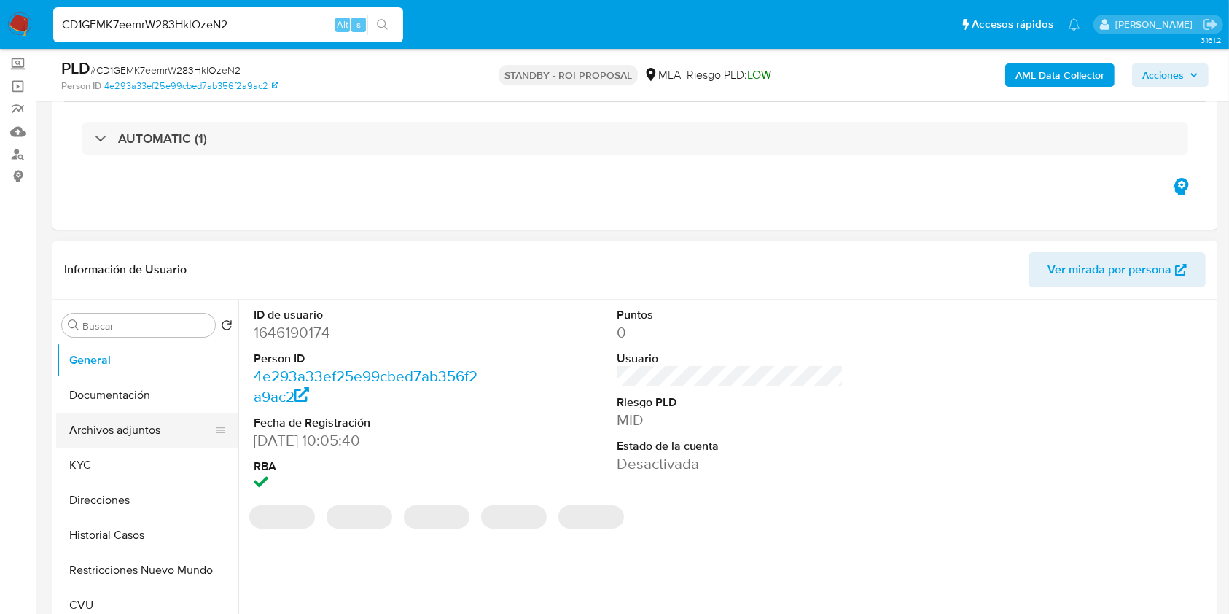
click at [94, 432] on button "Archivos adjuntos" at bounding box center [141, 430] width 171 height 35
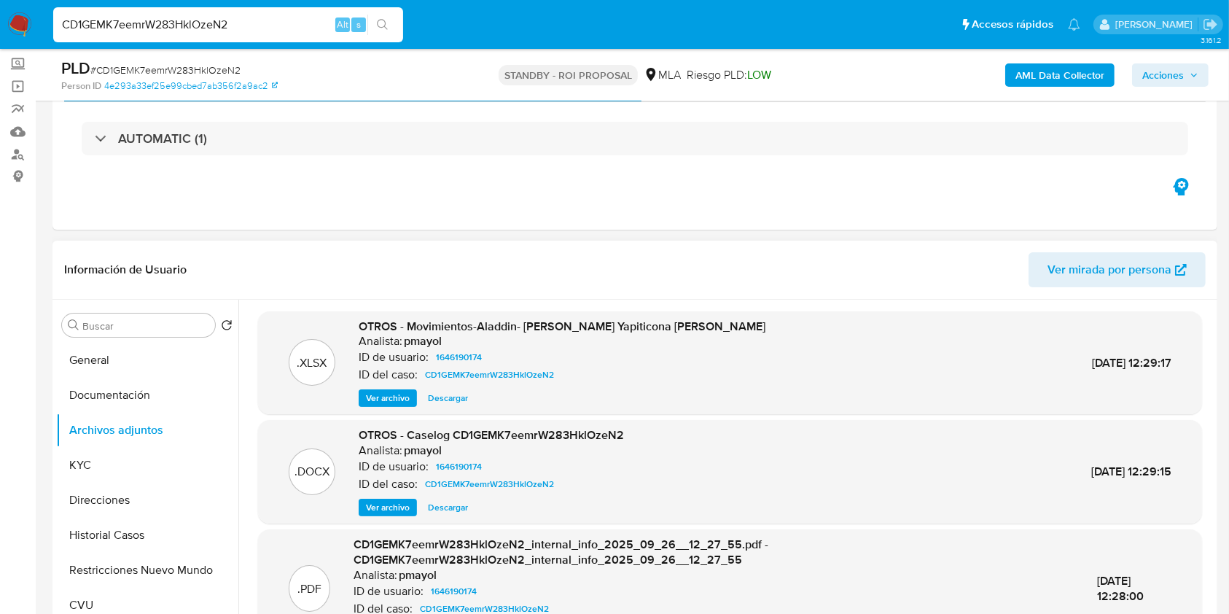
click at [452, 513] on span "Descargar" at bounding box center [448, 507] width 40 height 15
click at [263, 23] on input "CD1GEMK7eemrW283HklOzeN2" at bounding box center [228, 24] width 350 height 19
paste input "3zIN2WjHzhRicilpJKWLYL4e"
type input "3zIN2WjHzhRicilpJKWLYL4e"
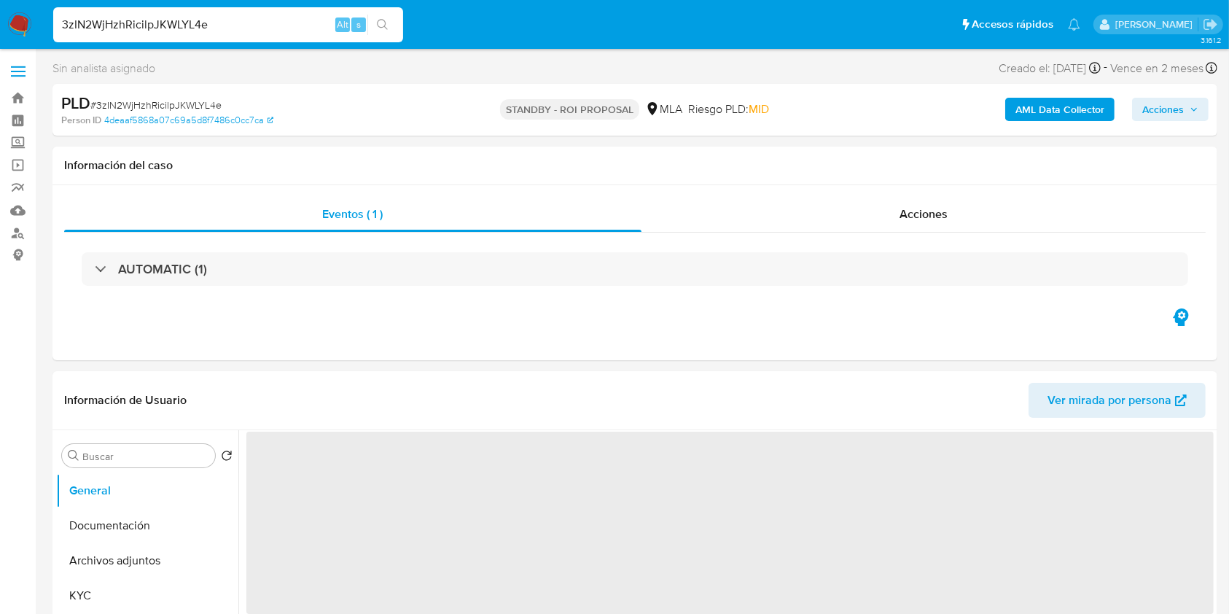
select select "10"
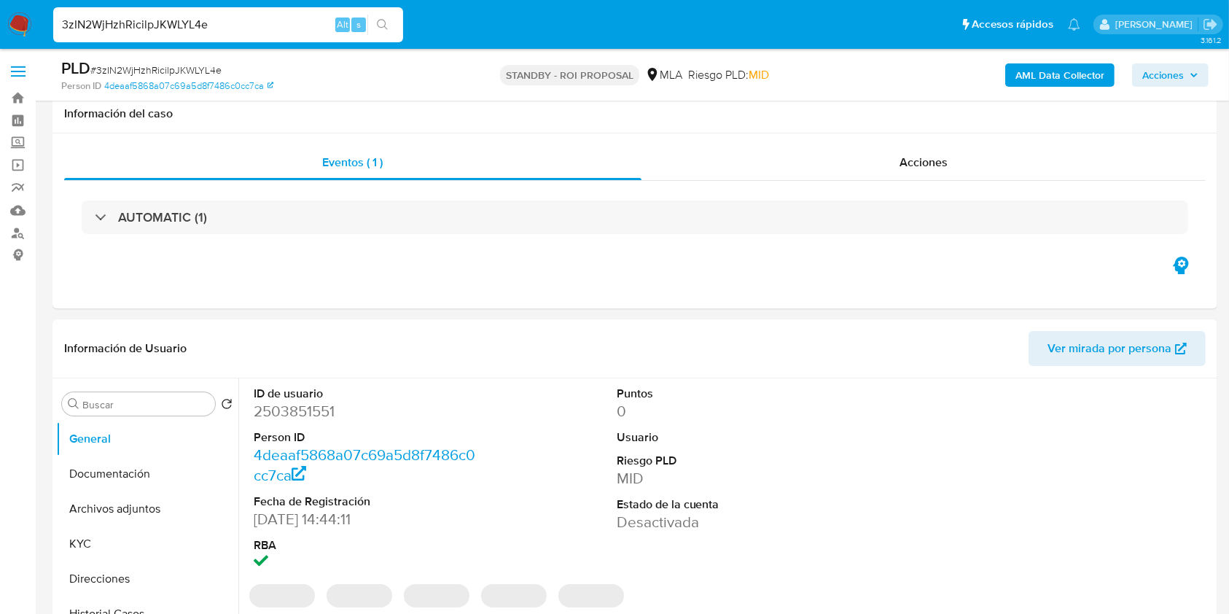
scroll to position [185, 0]
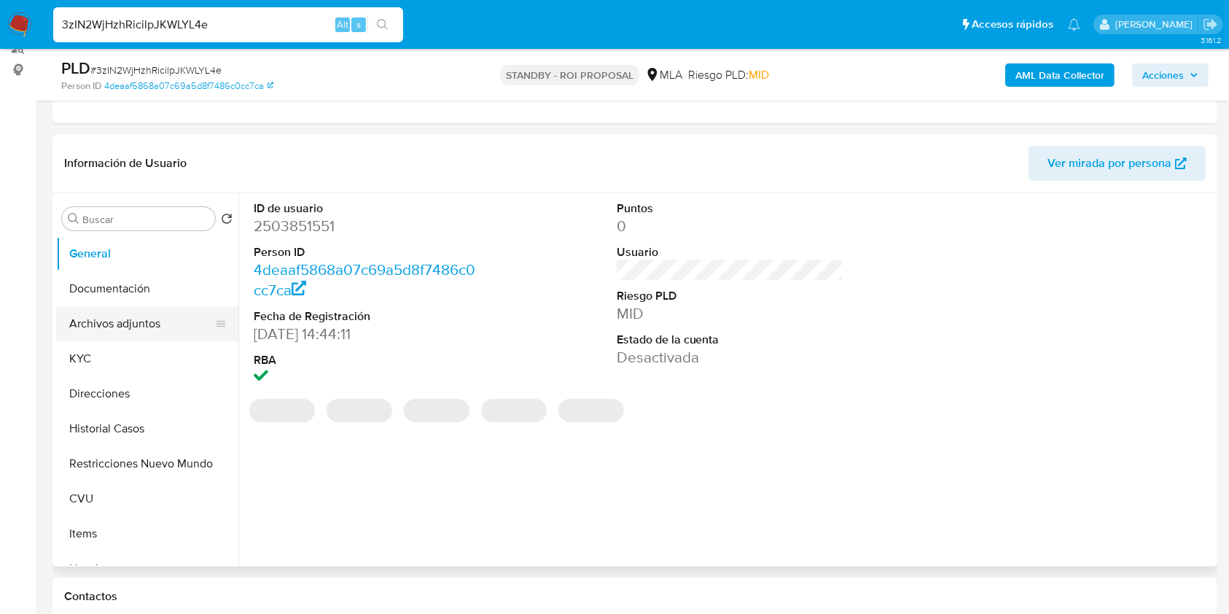
click at [139, 319] on button "Archivos adjuntos" at bounding box center [141, 323] width 171 height 35
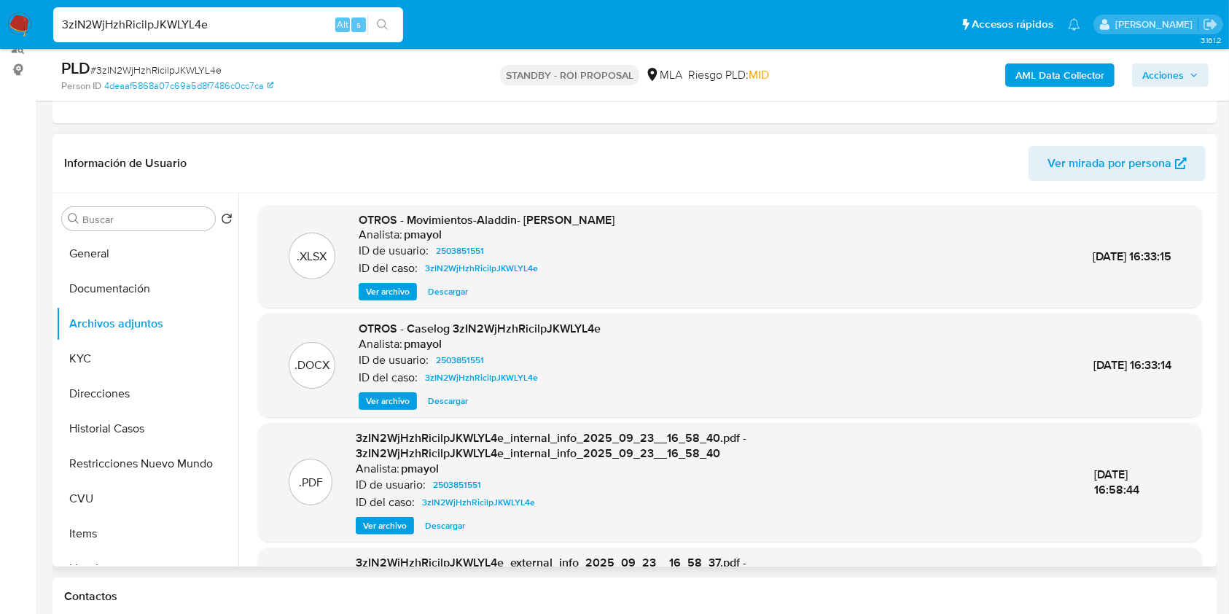
click at [448, 403] on span "Descargar" at bounding box center [448, 401] width 40 height 15
click at [290, 21] on input "3zIN2WjHzhRicilpJKWLYL4e" at bounding box center [228, 24] width 350 height 19
paste input "FsZOYgGkWUtinO9yurygNCdG"
type input "FsZOYgGkWUtinO9yurygNCdG"
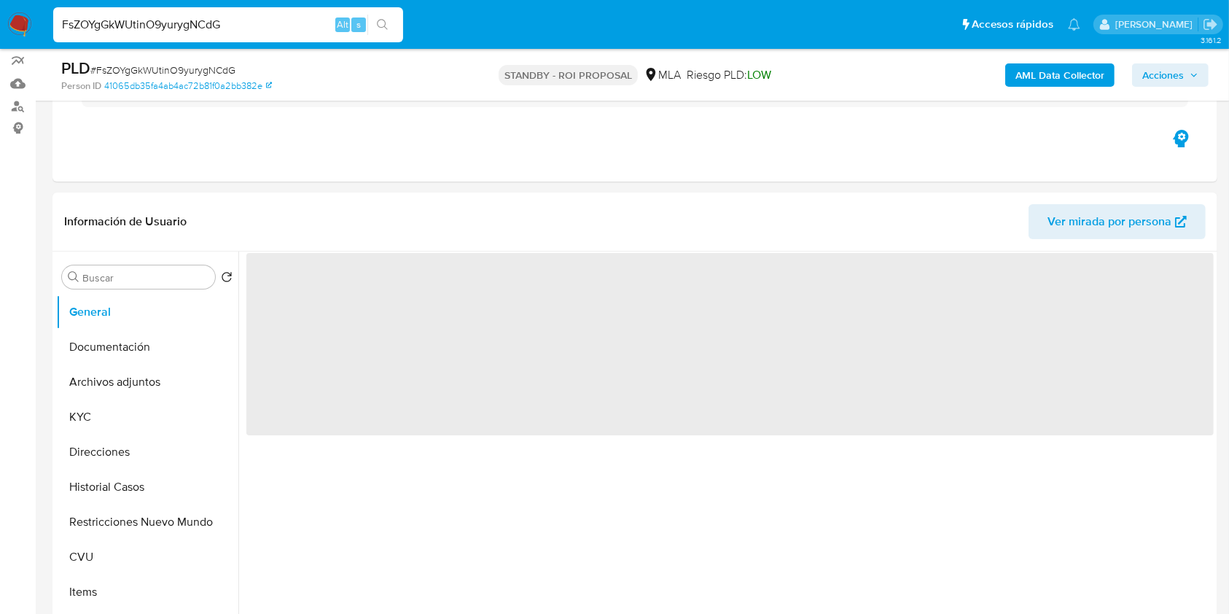
scroll to position [157, 0]
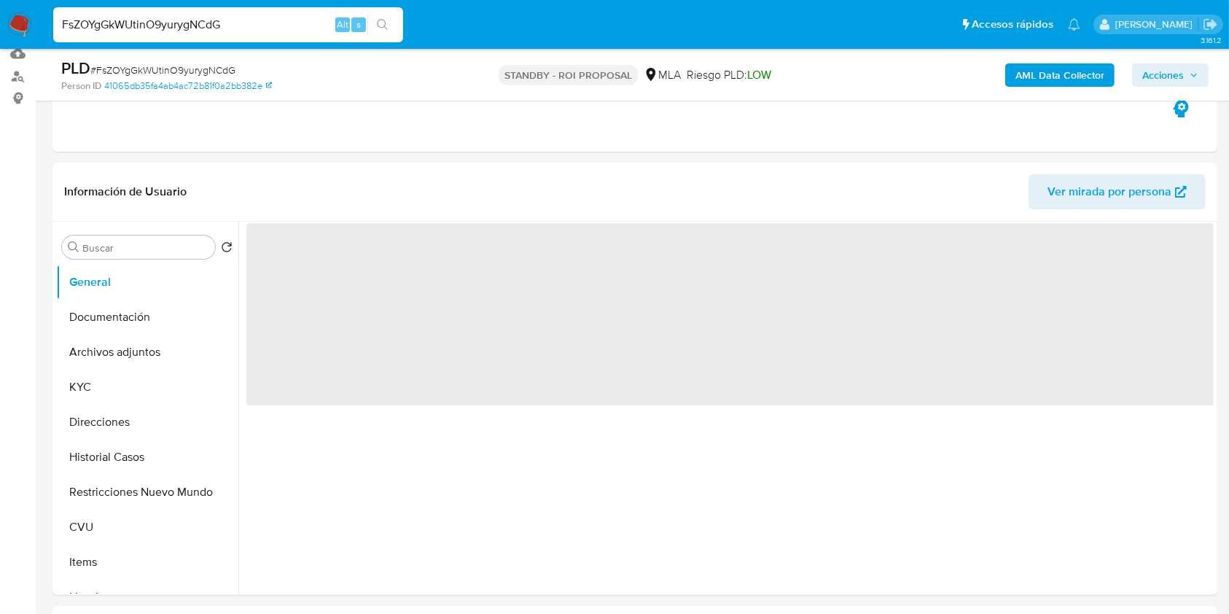
select select "10"
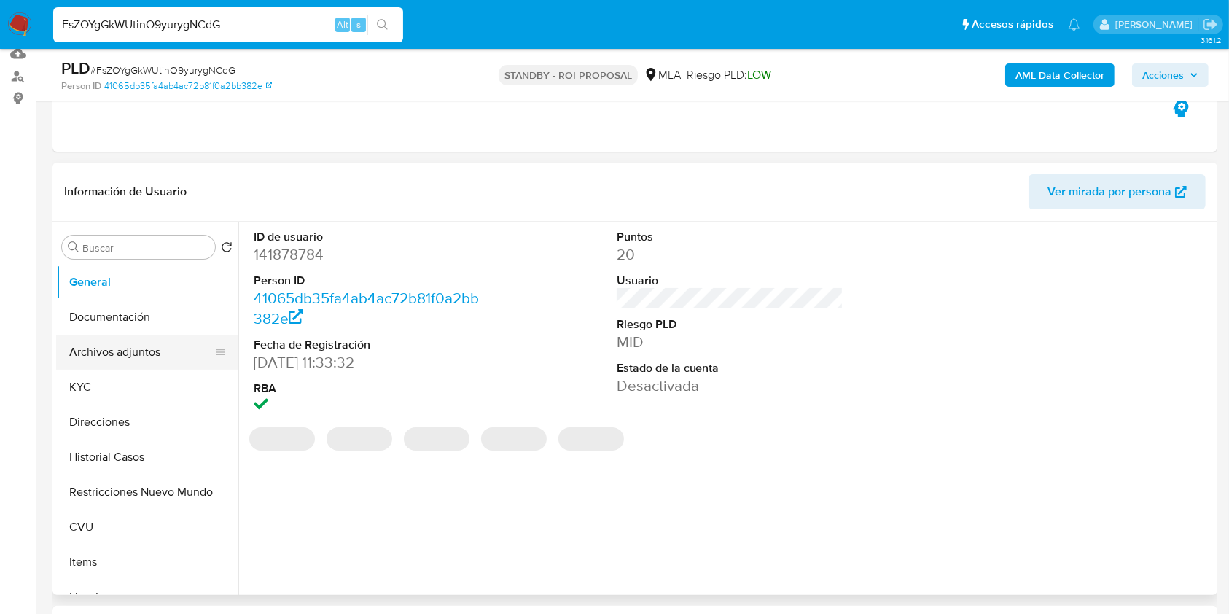
click at [74, 349] on button "Archivos adjuntos" at bounding box center [141, 352] width 171 height 35
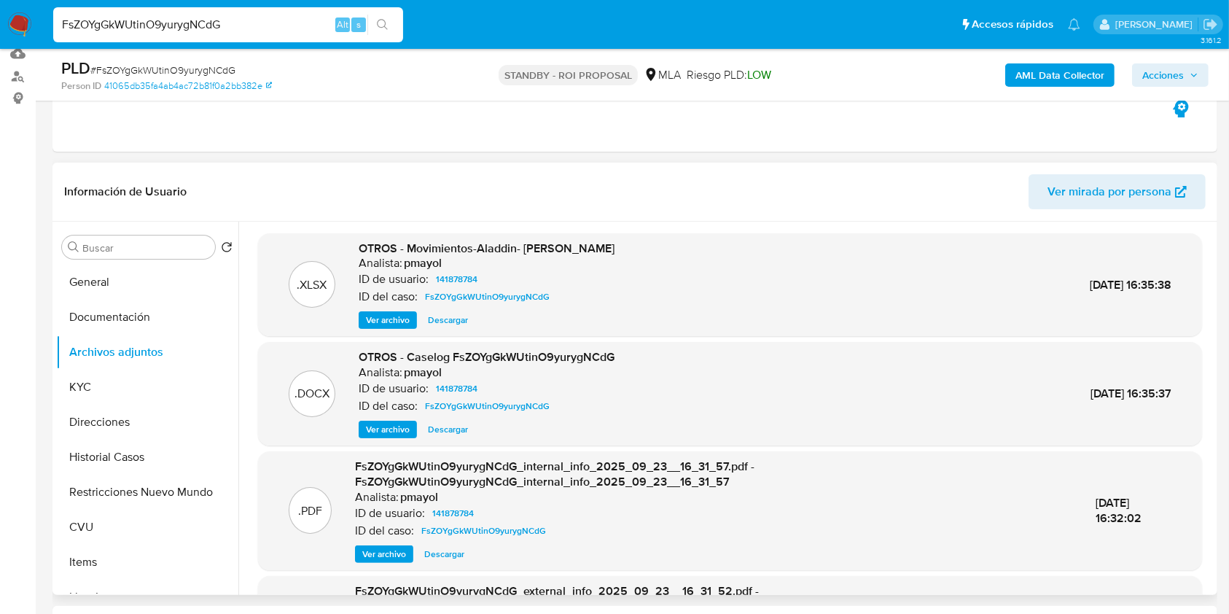
click at [445, 433] on span "Descargar" at bounding box center [448, 429] width 40 height 15
click at [280, 15] on input "FsZOYgGkWUtinO9yurygNCdG" at bounding box center [228, 24] width 350 height 19
paste input "iXziL2CEy4ogIteVrGD4Hw3K"
type input "iXziL2CEy4ogIteVrGD4Hw3K"
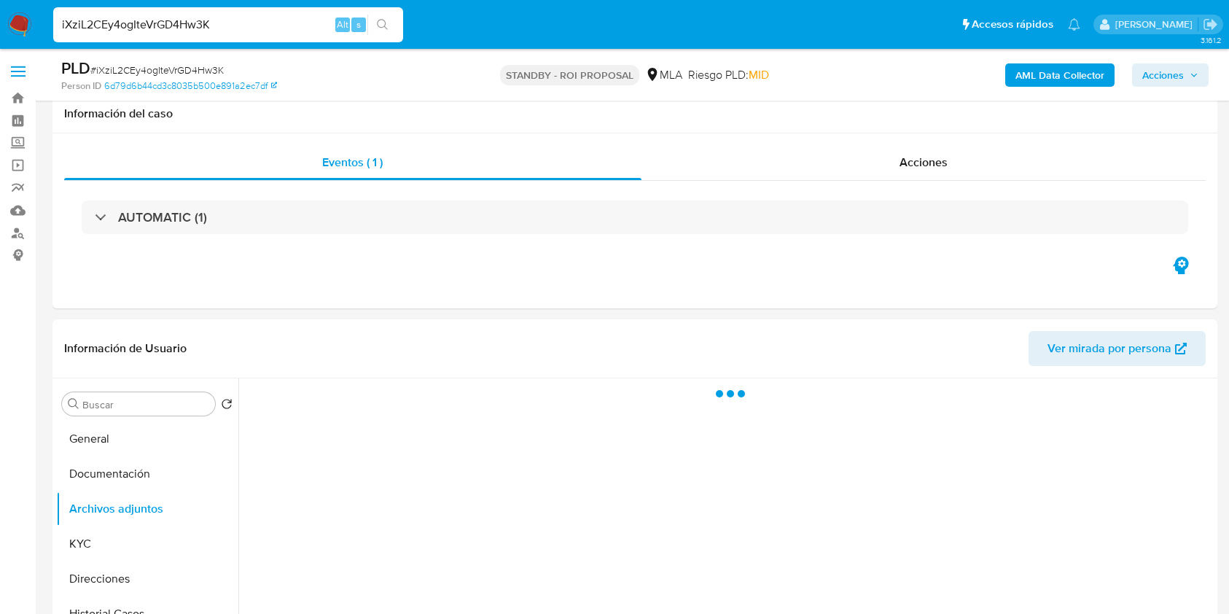
select select "10"
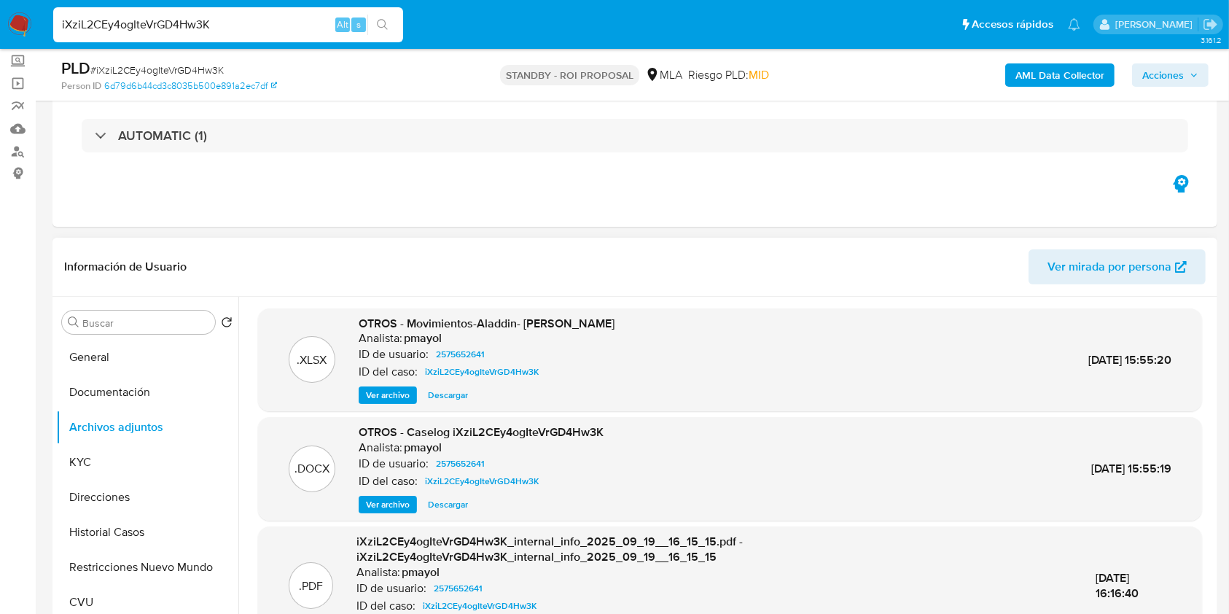
click at [451, 506] on span "Descargar" at bounding box center [448, 504] width 40 height 15
click at [241, 28] on input "iXziL2CEy4ogIteVrGD4Hw3K" at bounding box center [228, 24] width 350 height 19
paste input "34cHp5TIu3lht1tBOWxJrMC7"
type input "34cHp5TIu3lht1tBOWxJrMC7"
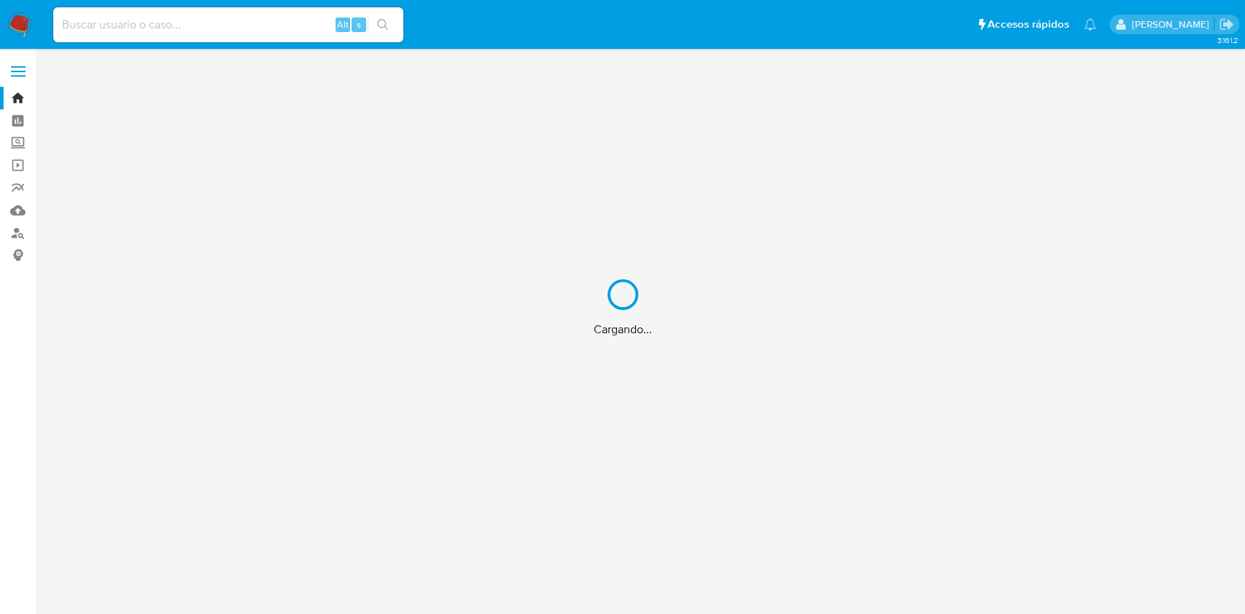
click at [246, 20] on div "Cargando..." at bounding box center [622, 307] width 1245 height 614
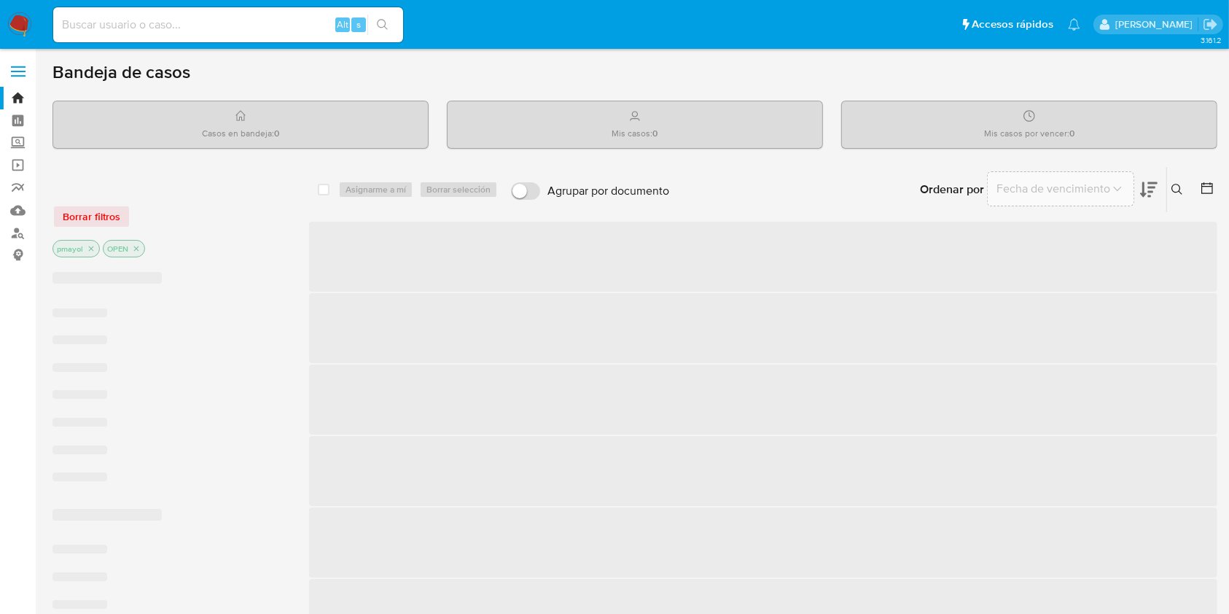
click at [196, 26] on input at bounding box center [228, 24] width 350 height 19
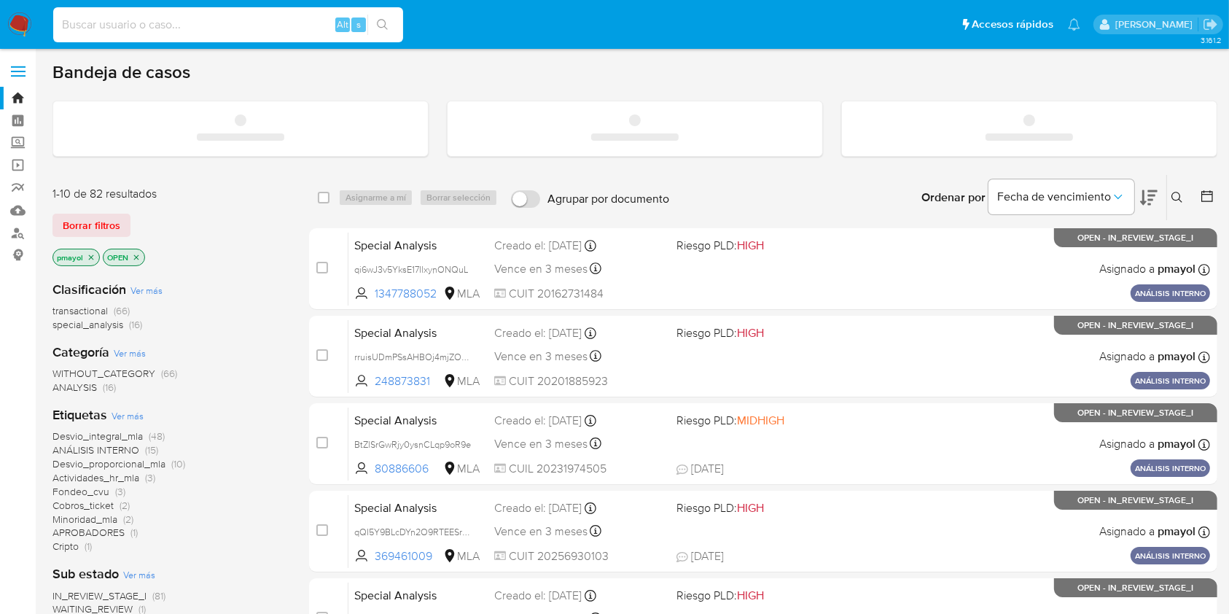
paste input "34cHp5TIu3lht1tBOWxJrMC7"
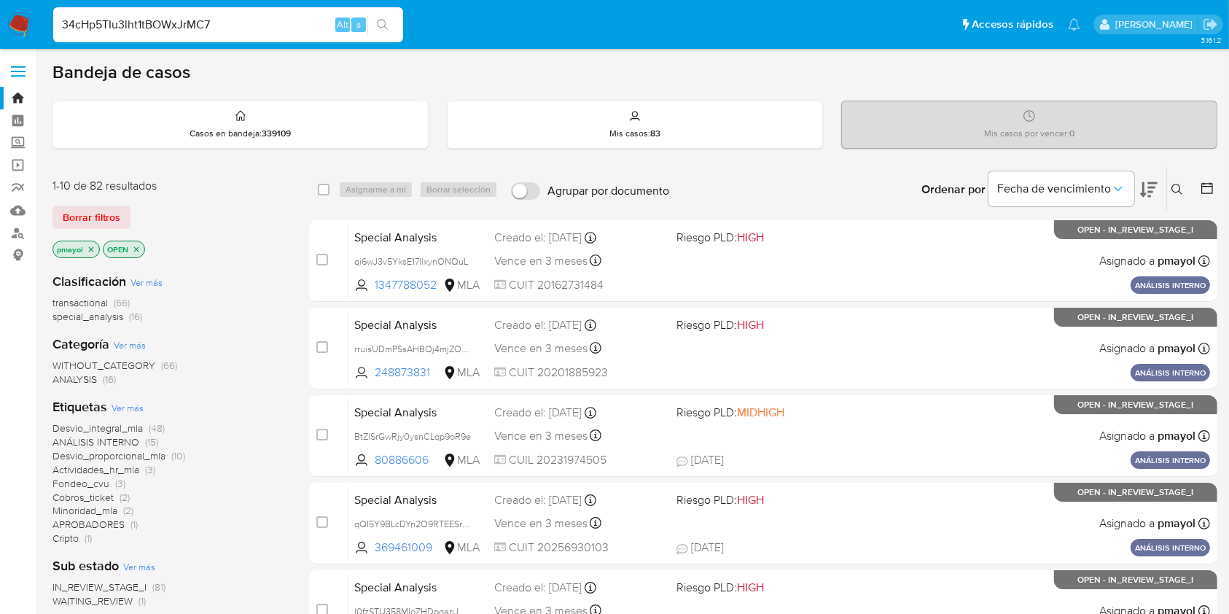
type input "34cHp5TIu3lht1tBOWxJrMC7"
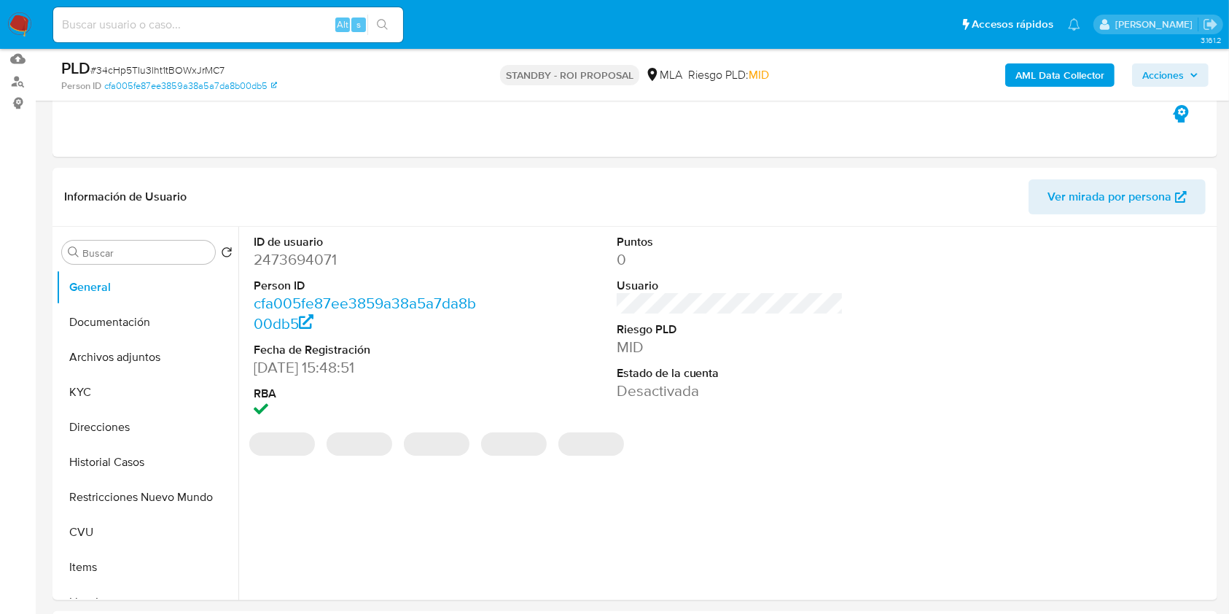
select select "10"
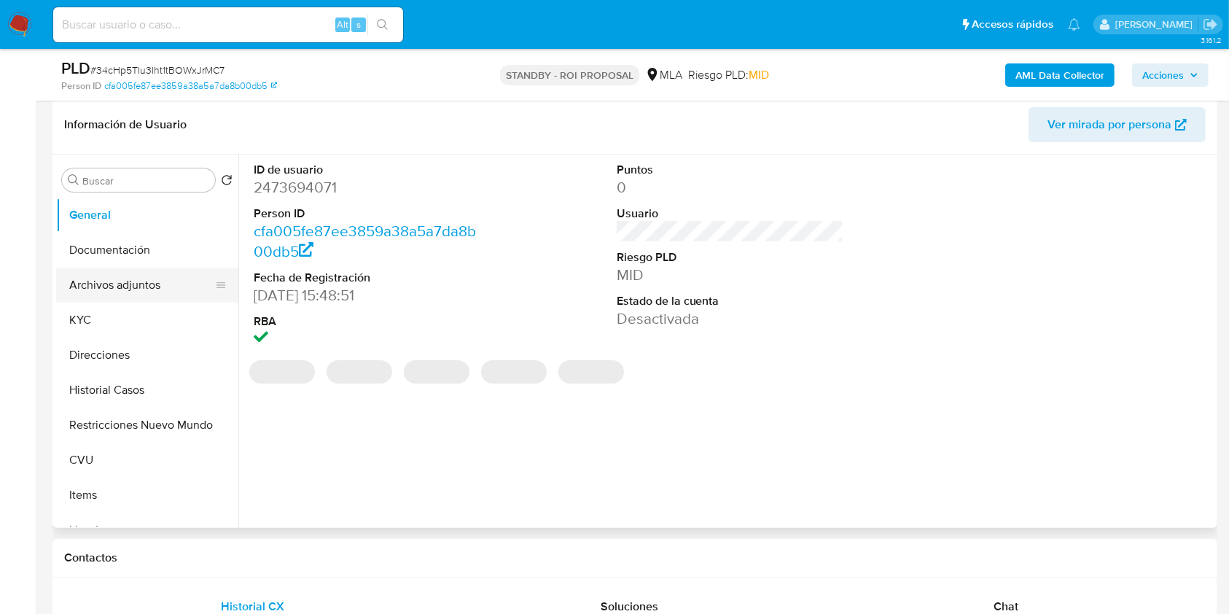
click at [137, 289] on button "Archivos adjuntos" at bounding box center [141, 285] width 171 height 35
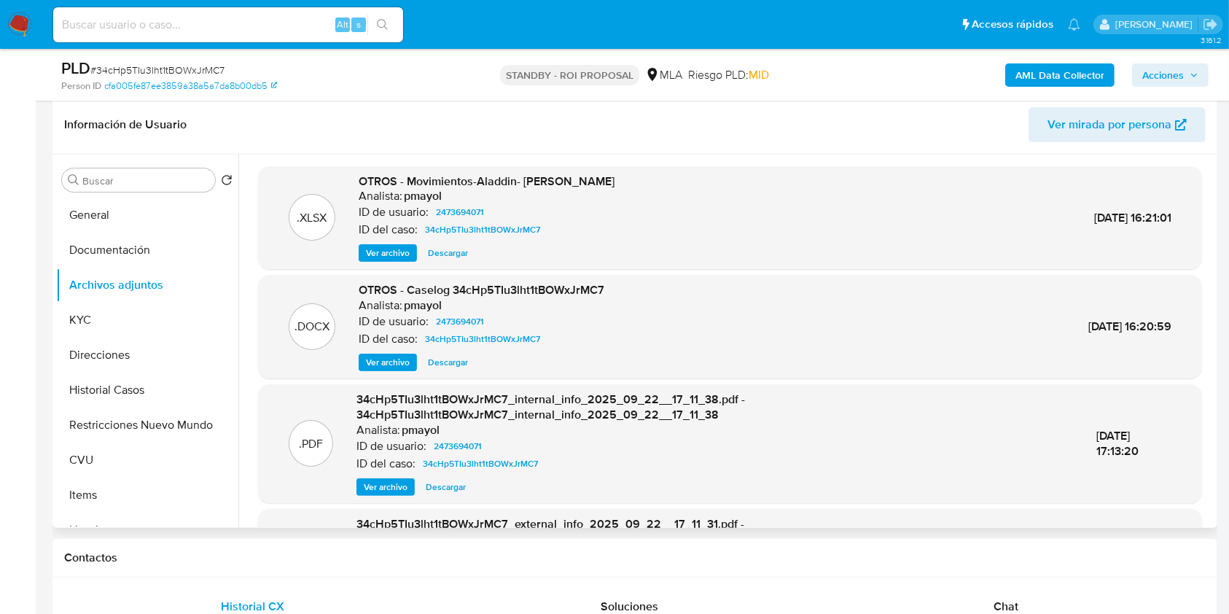
click at [455, 355] on span "Descargar" at bounding box center [448, 362] width 40 height 15
click at [267, 26] on input at bounding box center [228, 24] width 350 height 19
paste input "eFBtBLp5n9i9zI983THUKHxW"
type input "eFBtBLp5n9i9zI983THUKHxW"
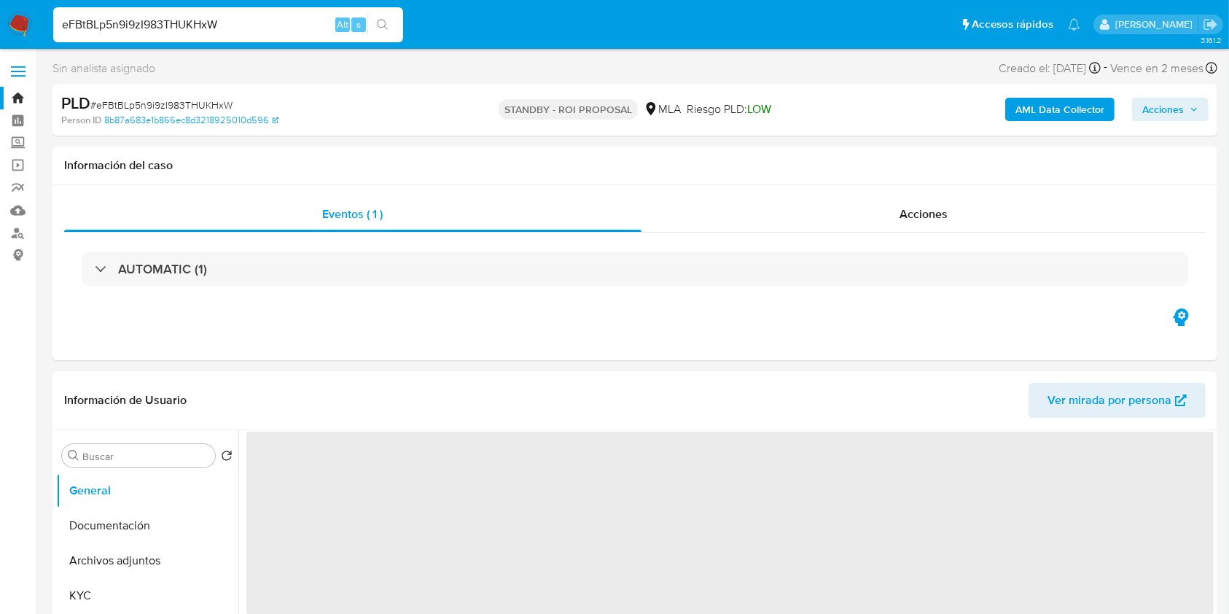
select select "10"
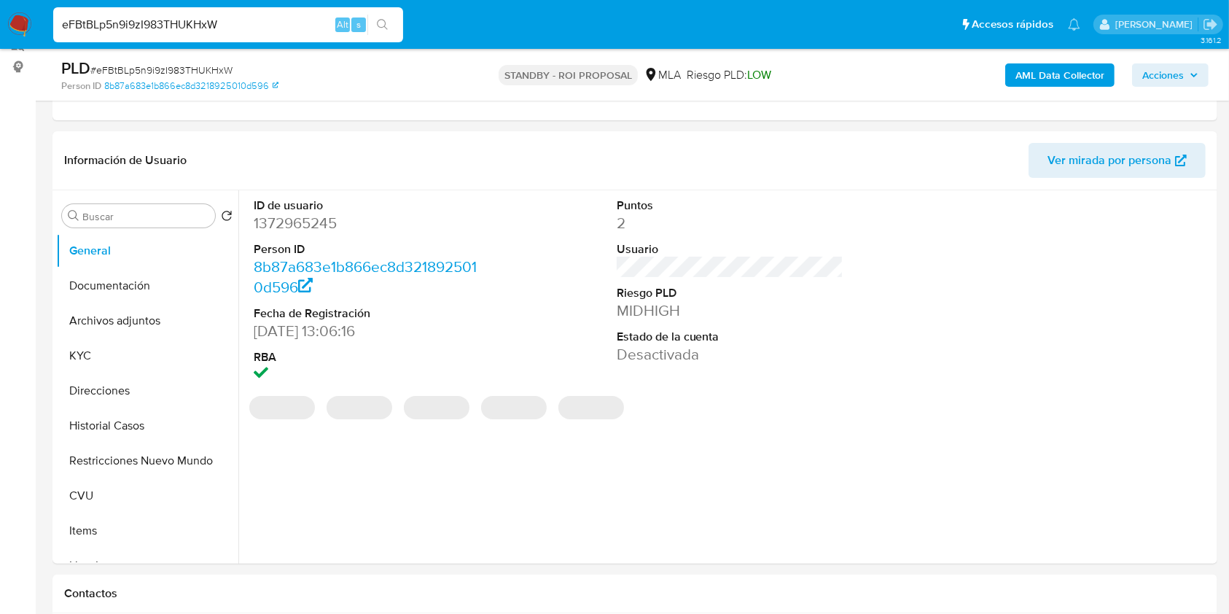
scroll to position [191, 0]
click at [136, 318] on button "Archivos adjuntos" at bounding box center [141, 317] width 171 height 35
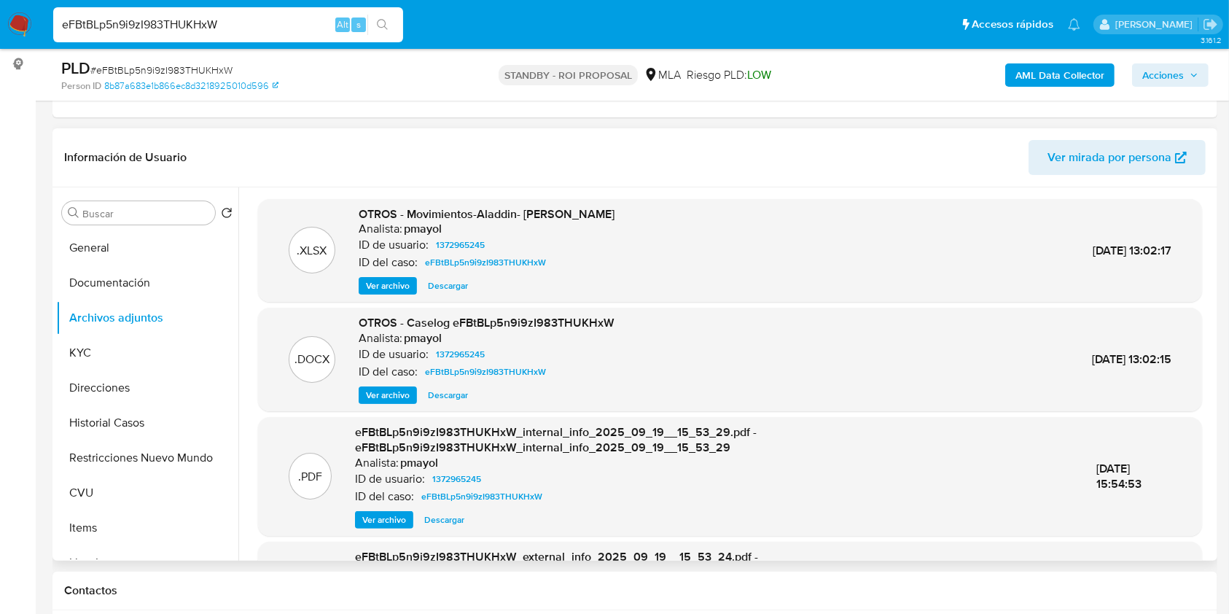
click at [452, 398] on span "Descargar" at bounding box center [448, 395] width 40 height 15
click at [271, 23] on input "eFBtBLp5n9i9zI983THUKHxW" at bounding box center [228, 24] width 350 height 19
paste input "iXziL2CEy4ogIteVrGD4Hw3K"
type input "iXziL2CEy4ogIteVrGD4Hw3K"
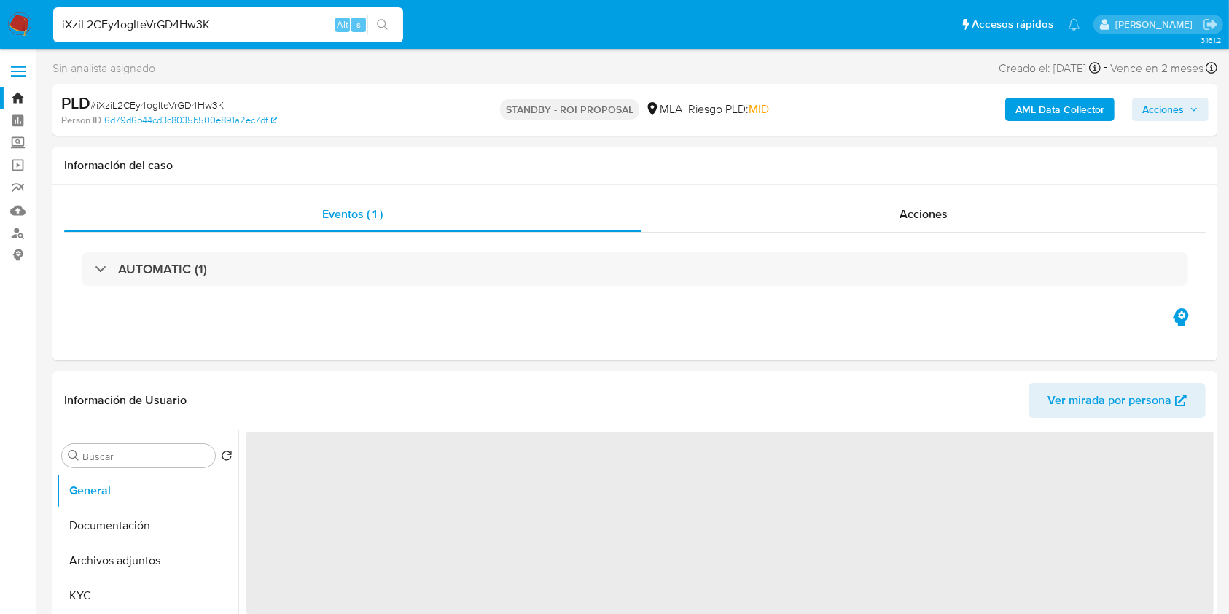
select select "10"
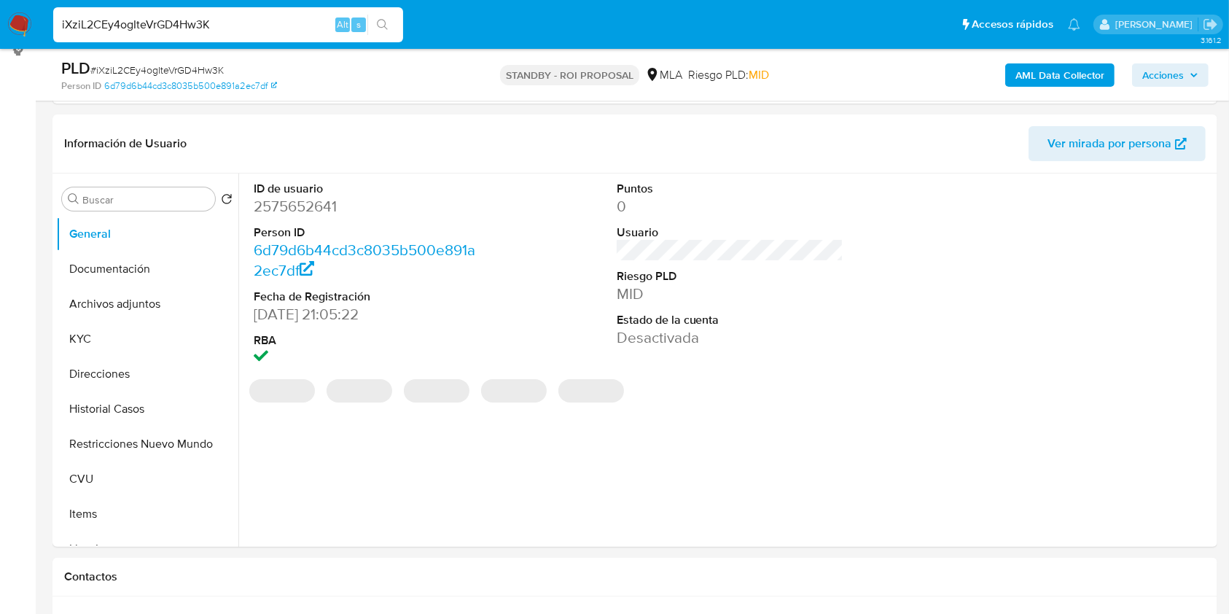
scroll to position [222, 0]
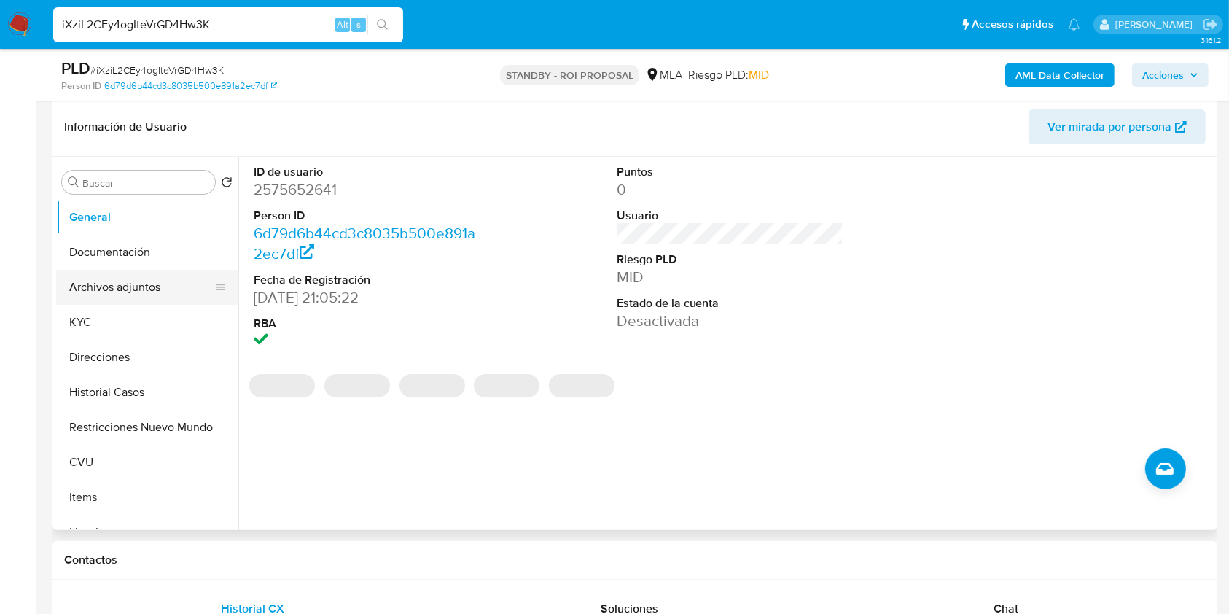
click at [167, 283] on button "Archivos adjuntos" at bounding box center [141, 287] width 171 height 35
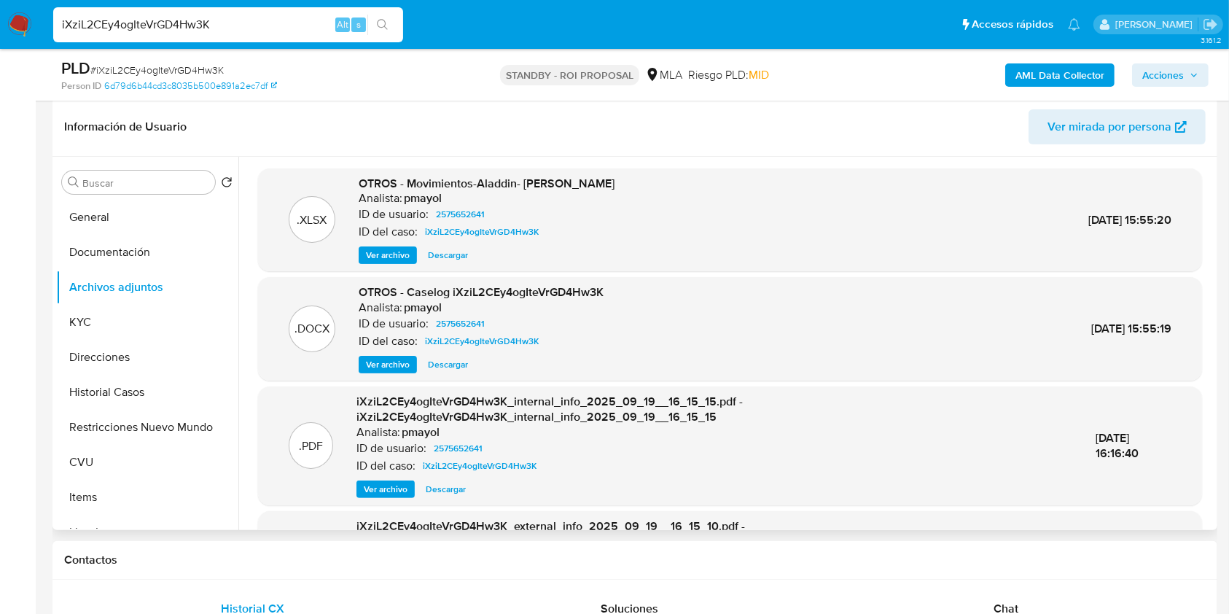
click at [455, 367] on span "Descargar" at bounding box center [448, 364] width 40 height 15
